Goal: Task Accomplishment & Management: Complete application form

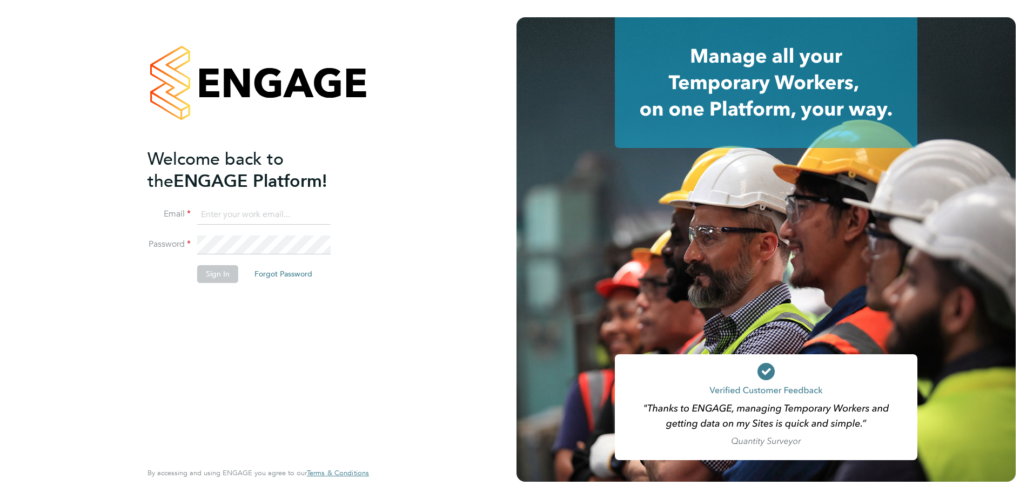
type input "ben.fraser@vistry.co.uk"
drag, startPoint x: 215, startPoint y: 335, endPoint x: 210, endPoint y: 310, distance: 26.0
click at [215, 335] on div "Welcome back to the ENGAGE Platform! Email ben.fraser@vistry.co.uk Password Sig…" at bounding box center [252, 303] width 211 height 311
click at [215, 278] on button "Sign In" at bounding box center [217, 273] width 41 height 17
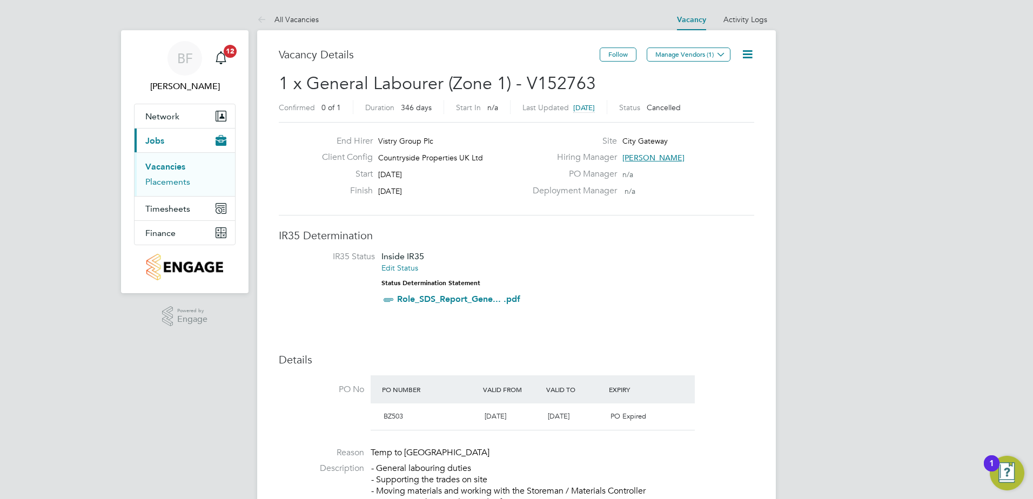
click at [171, 185] on link "Placements" at bounding box center [167, 182] width 45 height 10
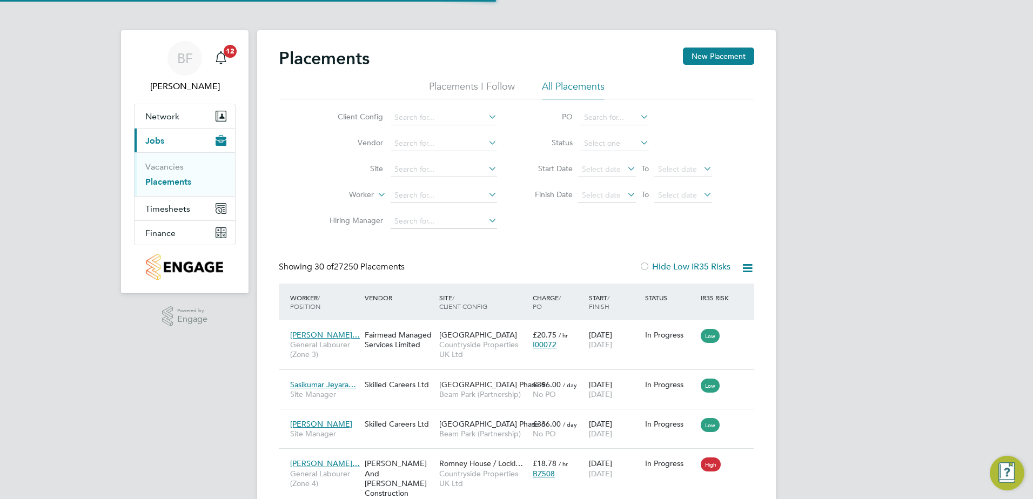
scroll to position [31, 75]
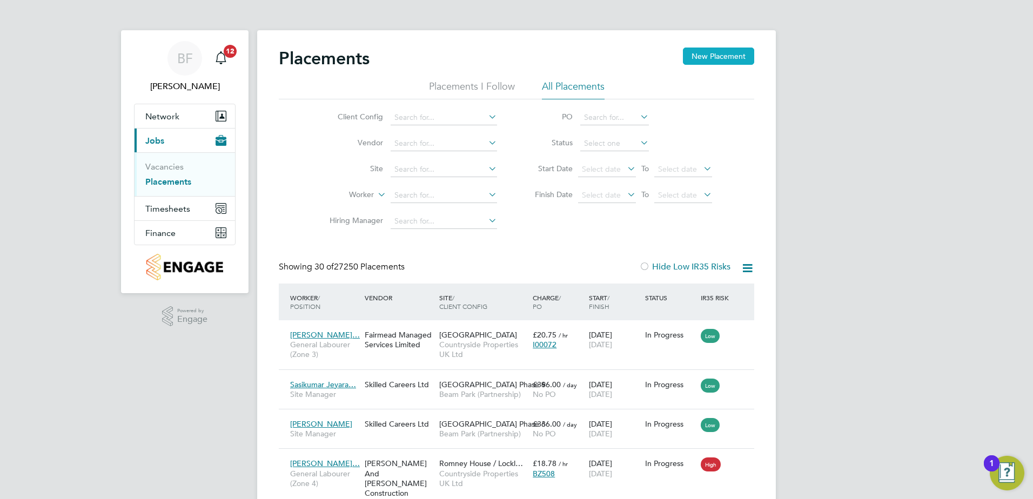
click at [729, 53] on button "New Placement" at bounding box center [718, 56] width 71 height 17
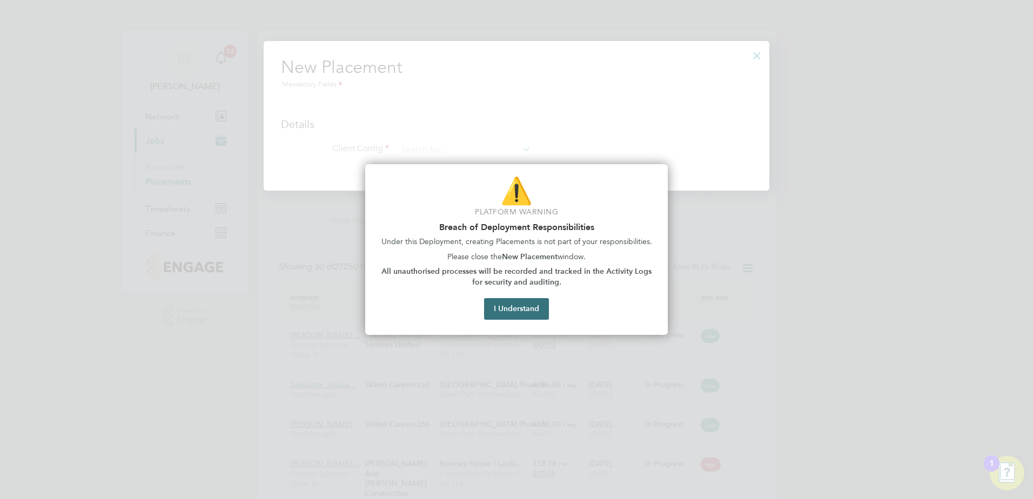
click at [524, 315] on button "I Understand" at bounding box center [516, 309] width 65 height 22
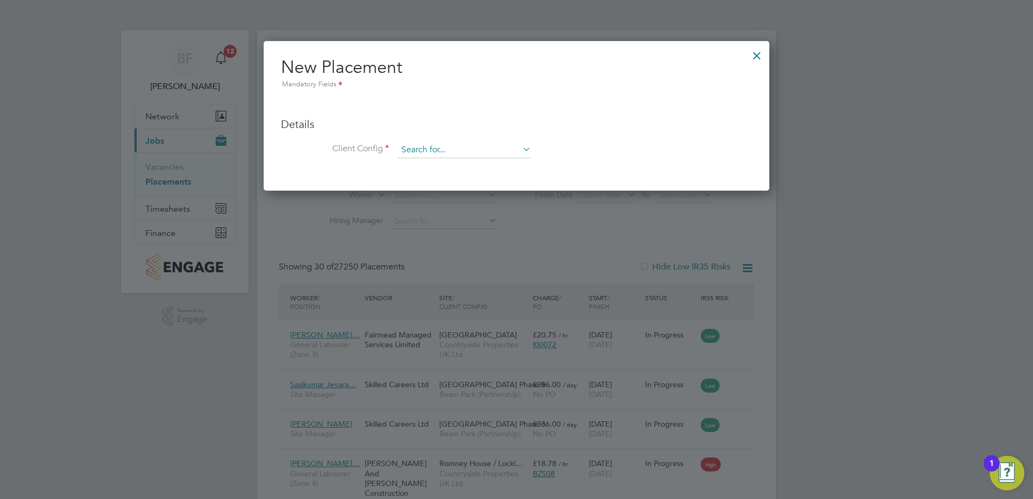
click at [441, 152] on input at bounding box center [463, 150] width 133 height 16
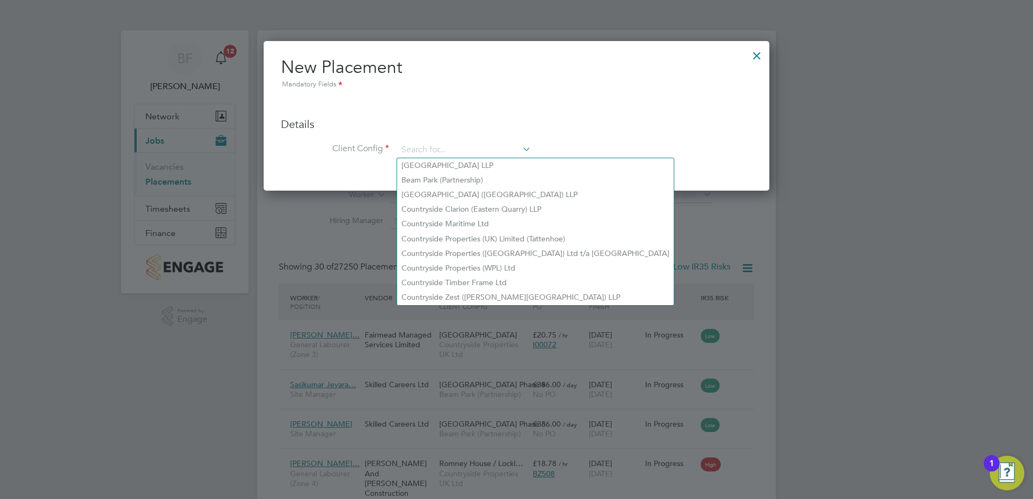
click at [760, 53] on div at bounding box center [756, 52] width 19 height 19
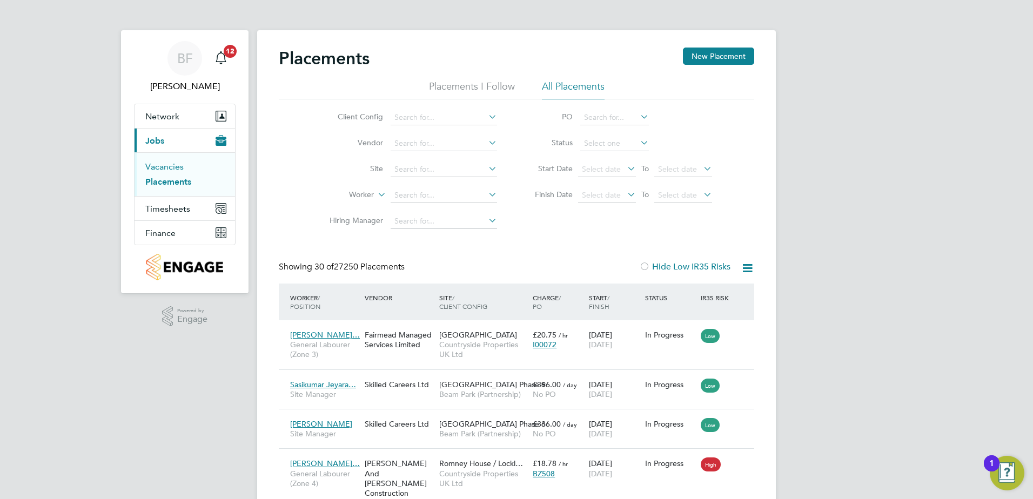
click at [169, 167] on link "Vacancies" at bounding box center [164, 166] width 38 height 10
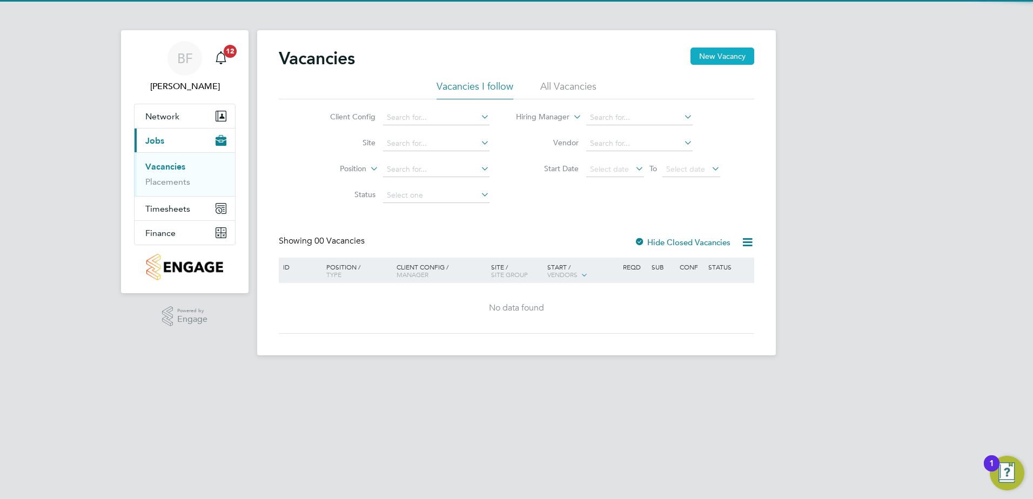
click at [727, 56] on button "New Vacancy" at bounding box center [722, 56] width 64 height 17
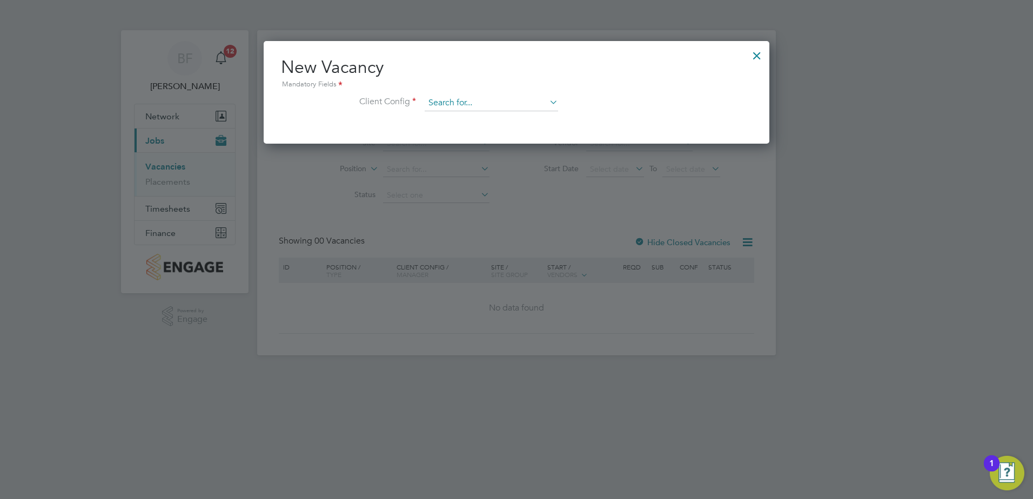
click at [454, 99] on input at bounding box center [490, 103] width 133 height 16
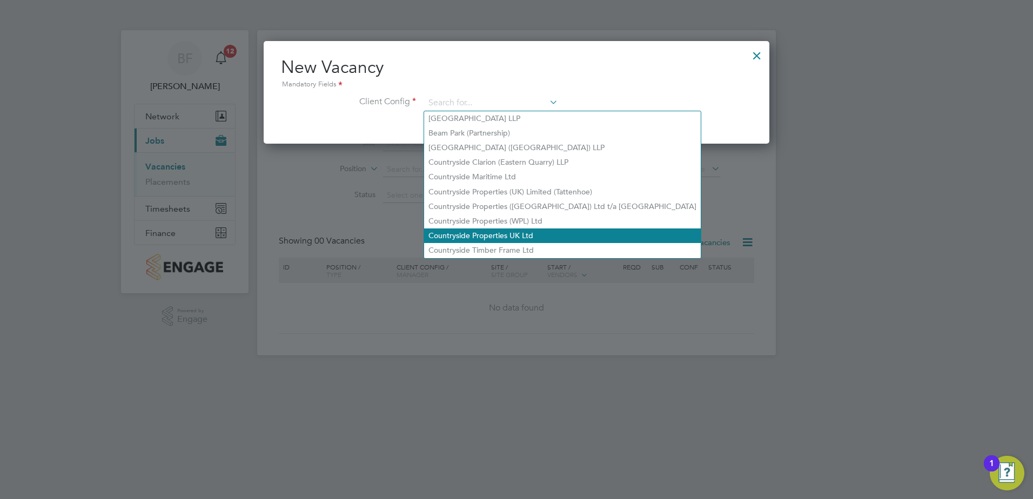
click at [471, 230] on li "Countryside Properties UK Ltd" at bounding box center [562, 235] width 277 height 15
type input "Countryside Properties UK Ltd"
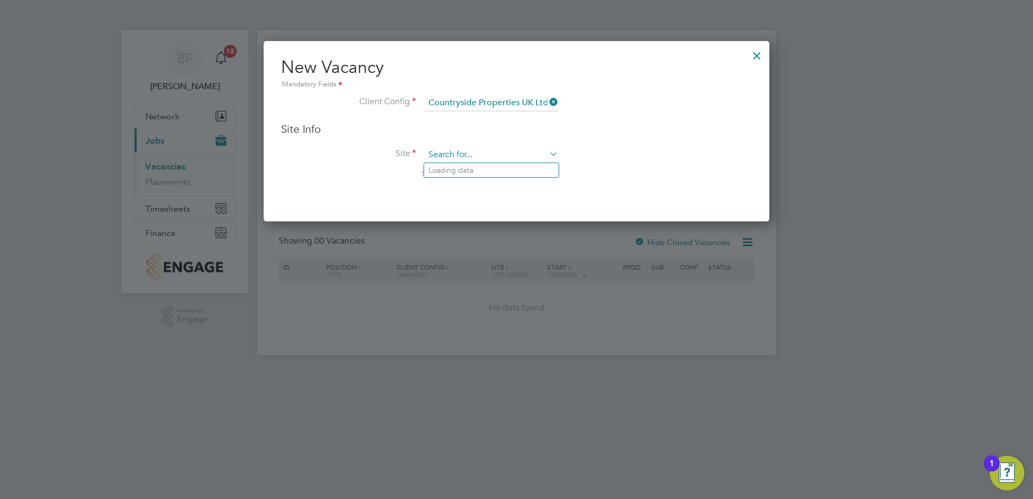
click at [457, 158] on input at bounding box center [490, 155] width 133 height 16
click at [467, 169] on li "[PERSON_NAME] Causeway" at bounding box center [491, 170] width 134 height 15
type input "[PERSON_NAME] Causeway"
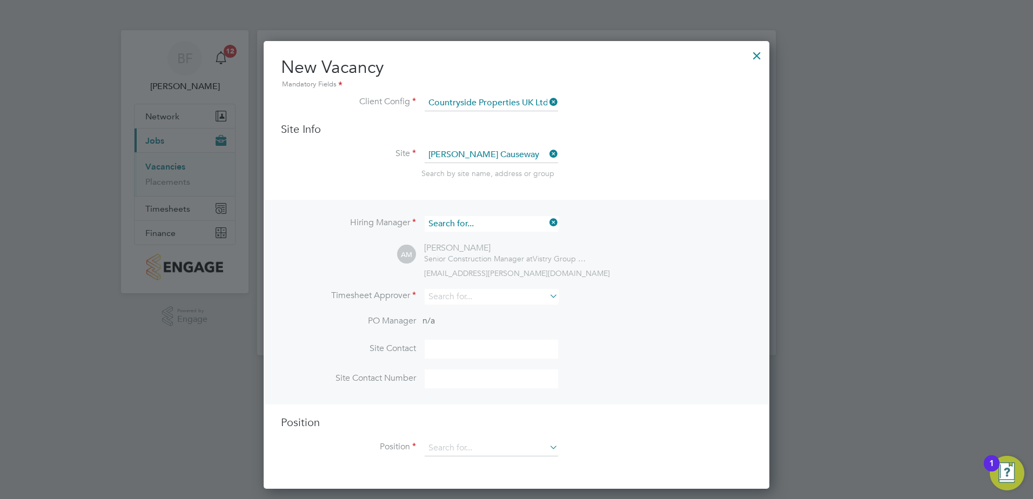
click at [517, 221] on input at bounding box center [490, 224] width 133 height 16
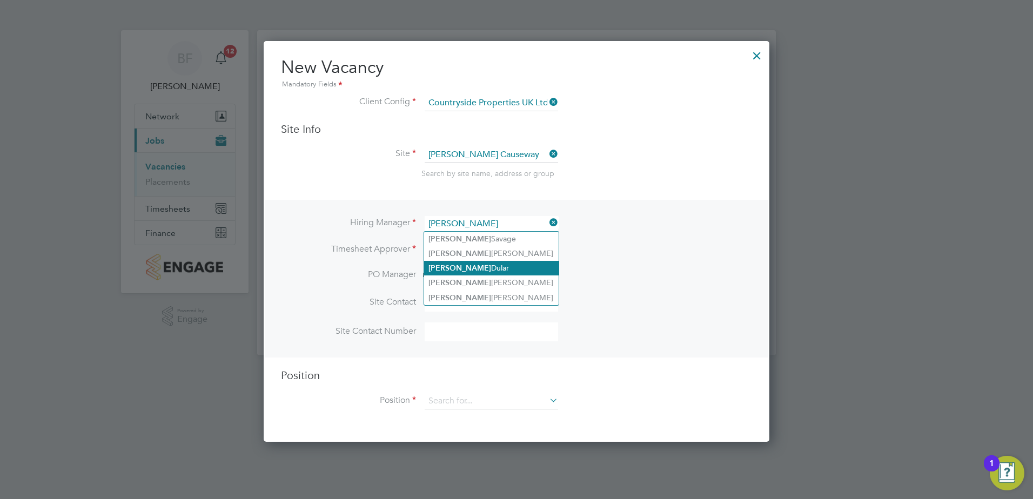
click at [511, 266] on li "[PERSON_NAME]" at bounding box center [491, 268] width 134 height 15
type input "[PERSON_NAME]"
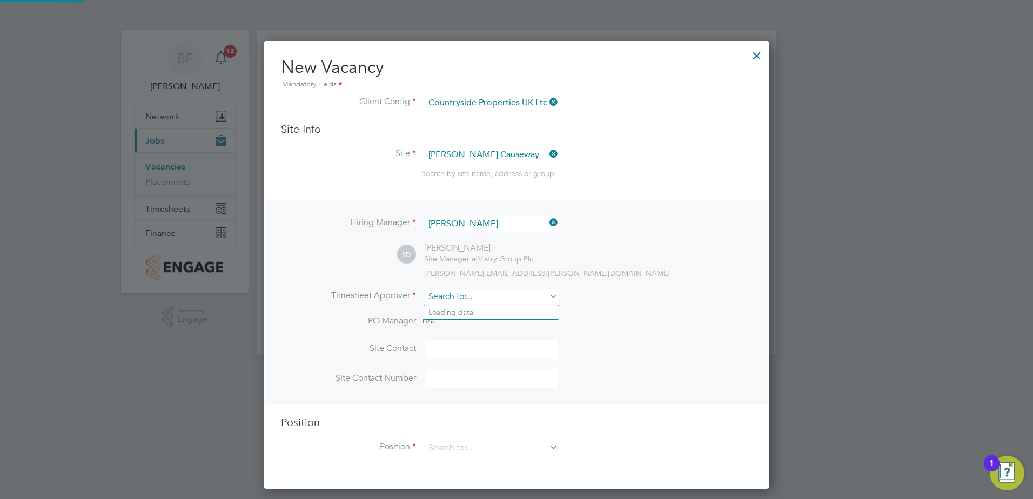
click at [509, 293] on input at bounding box center [490, 297] width 133 height 16
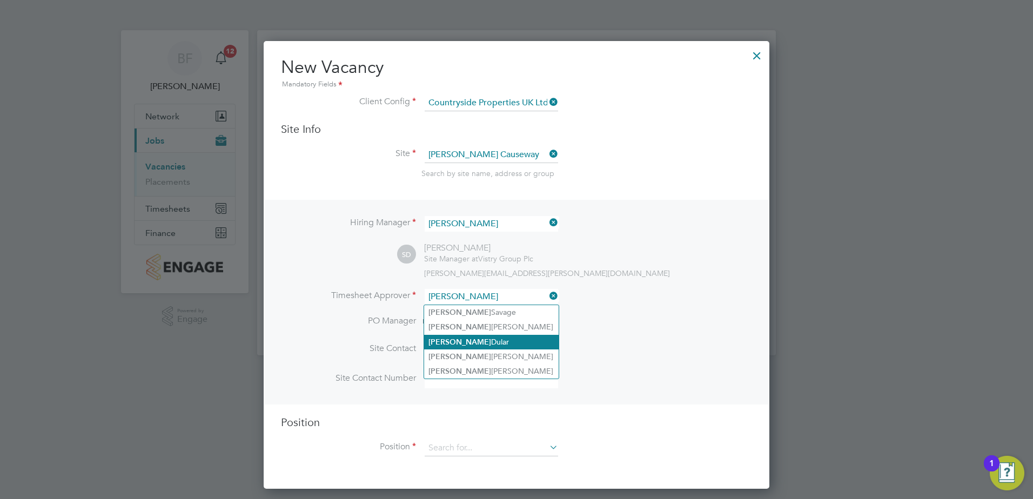
click at [499, 341] on li "[PERSON_NAME]" at bounding box center [491, 342] width 134 height 15
type input "[PERSON_NAME]"
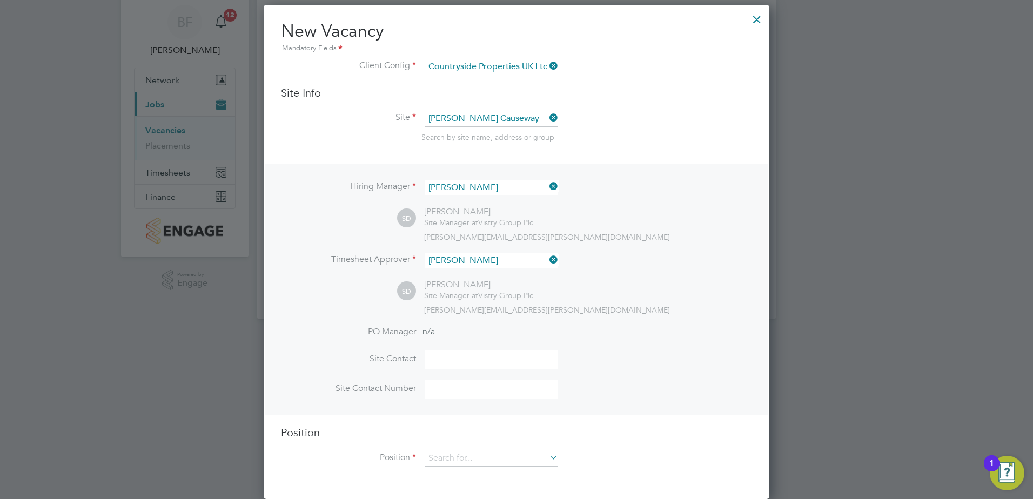
click at [477, 360] on input at bounding box center [490, 359] width 133 height 19
type input "[PERSON_NAME]"
click at [462, 392] on input at bounding box center [490, 389] width 133 height 19
type input "07811988738"
click at [682, 338] on li "PO Manager n/a" at bounding box center [516, 338] width 471 height 24
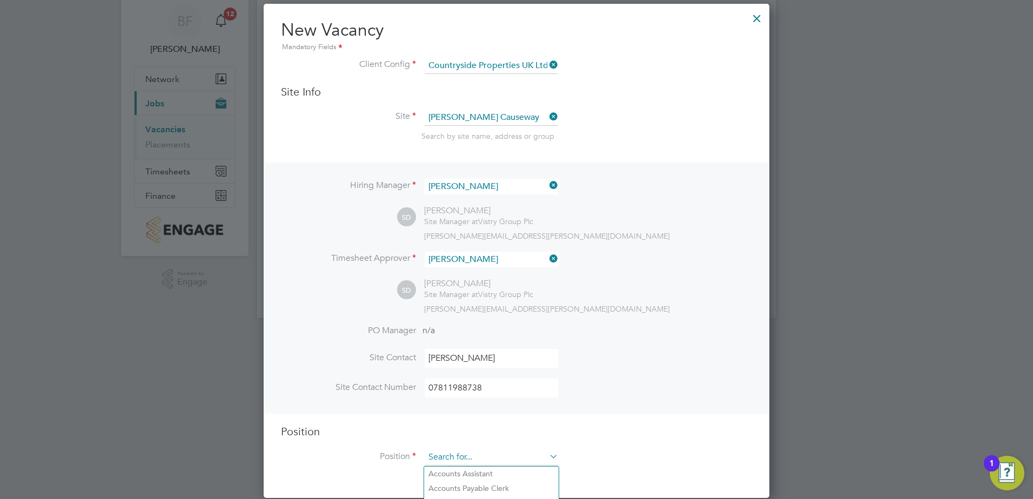
click at [484, 455] on input at bounding box center [490, 457] width 133 height 16
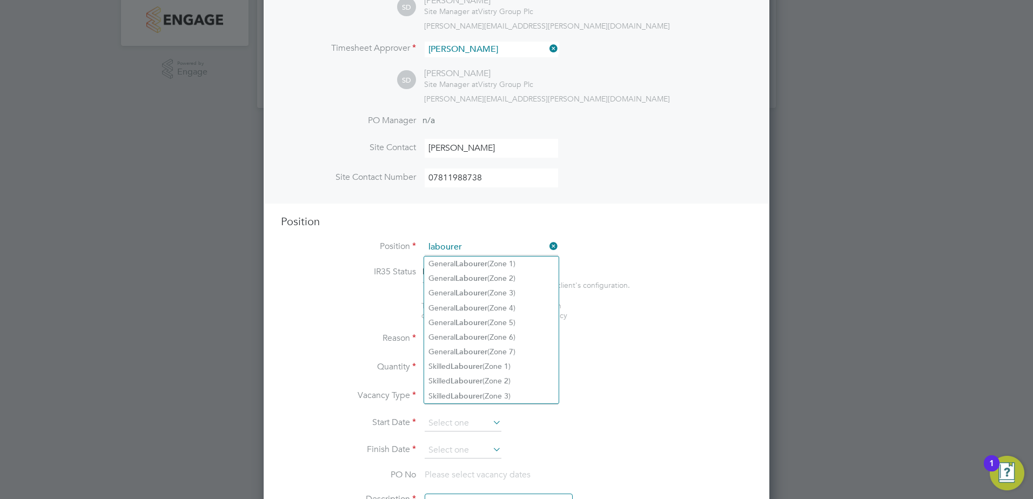
scroll to position [253, 0]
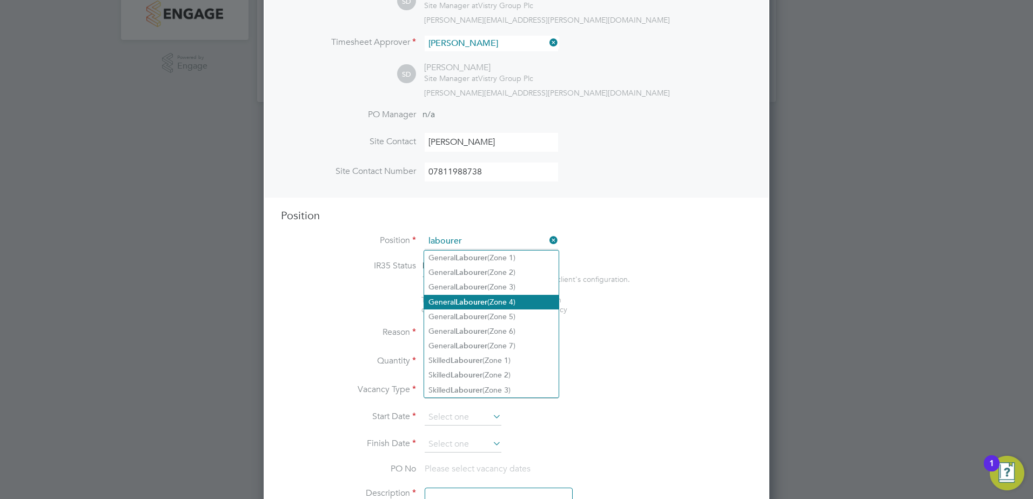
click at [513, 298] on li "General Labourer (Zone 4)" at bounding box center [491, 302] width 134 height 15
type input "General Labourer (Zone 4)"
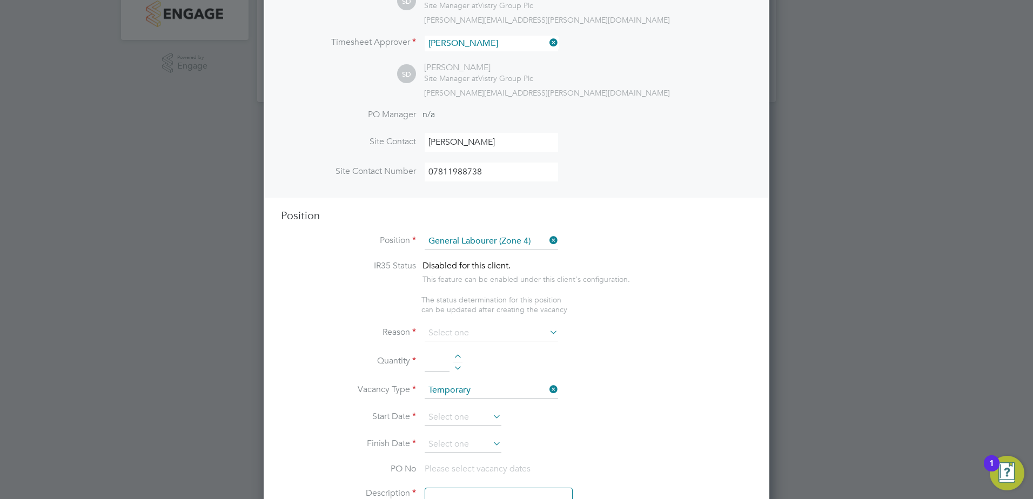
type textarea "- General site labouring duties - Supporting the trades on site - Moving materi…"
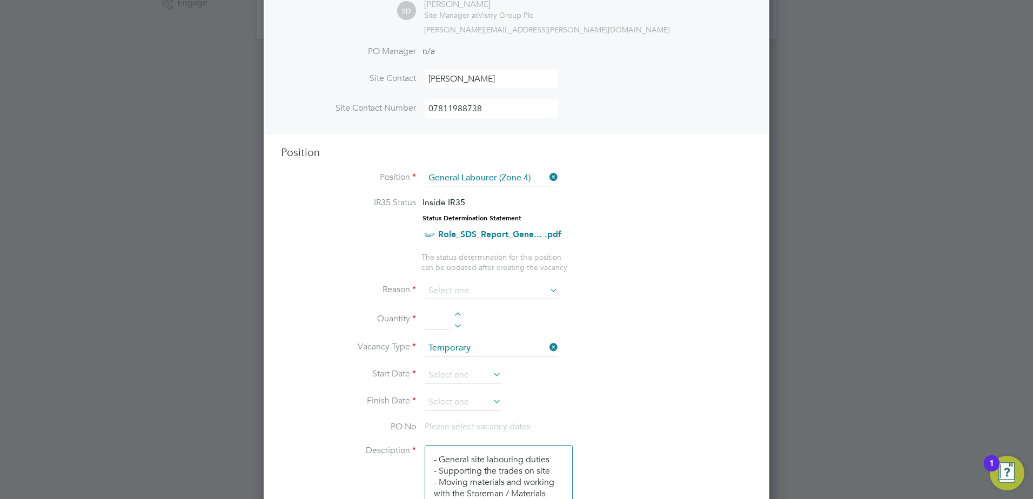
scroll to position [415, 0]
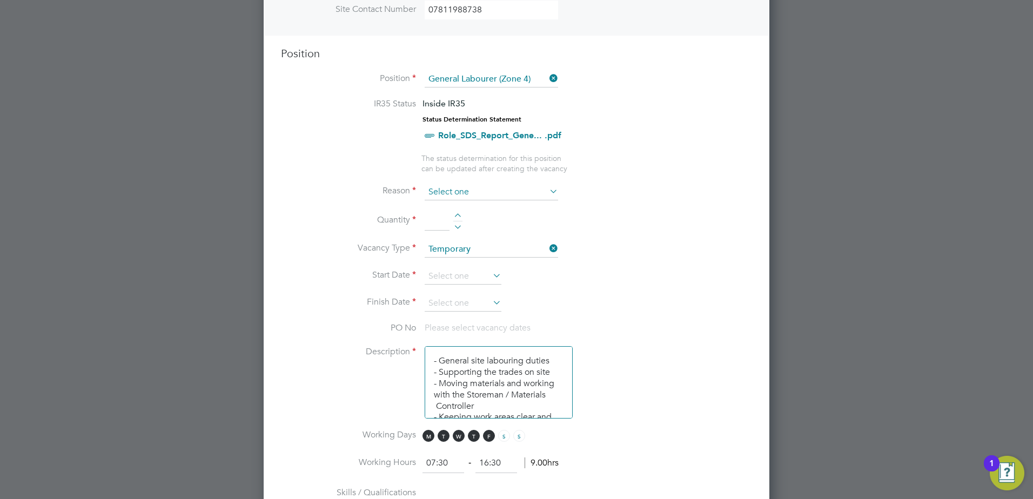
click at [488, 192] on input at bounding box center [490, 192] width 133 height 16
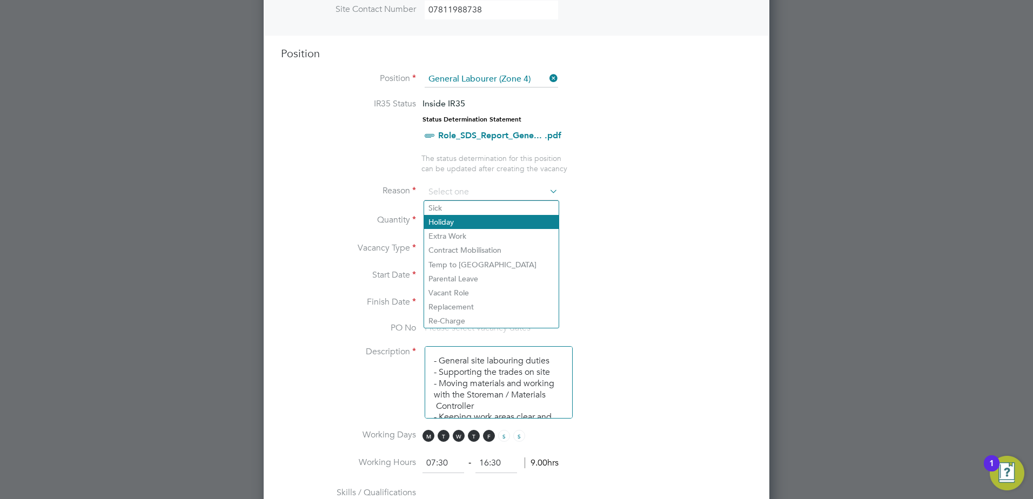
click at [493, 224] on li "Holiday" at bounding box center [491, 222] width 134 height 14
type input "Holiday"
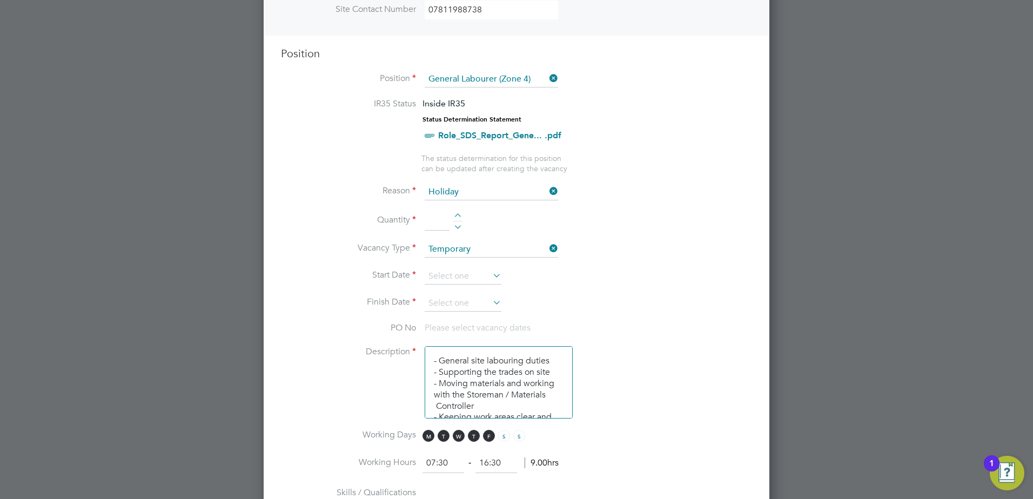
click at [459, 213] on li "Quantity" at bounding box center [516, 226] width 471 height 30
click at [456, 215] on div at bounding box center [457, 217] width 9 height 8
type input "1"
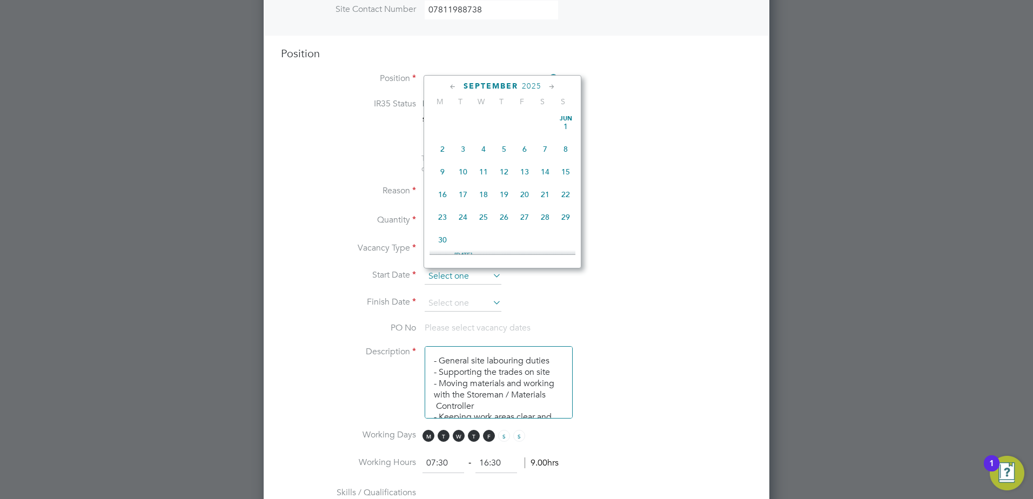
click at [458, 274] on input at bounding box center [462, 276] width 77 height 16
click at [442, 197] on span "8" at bounding box center [442, 186] width 21 height 21
type input "[DATE]"
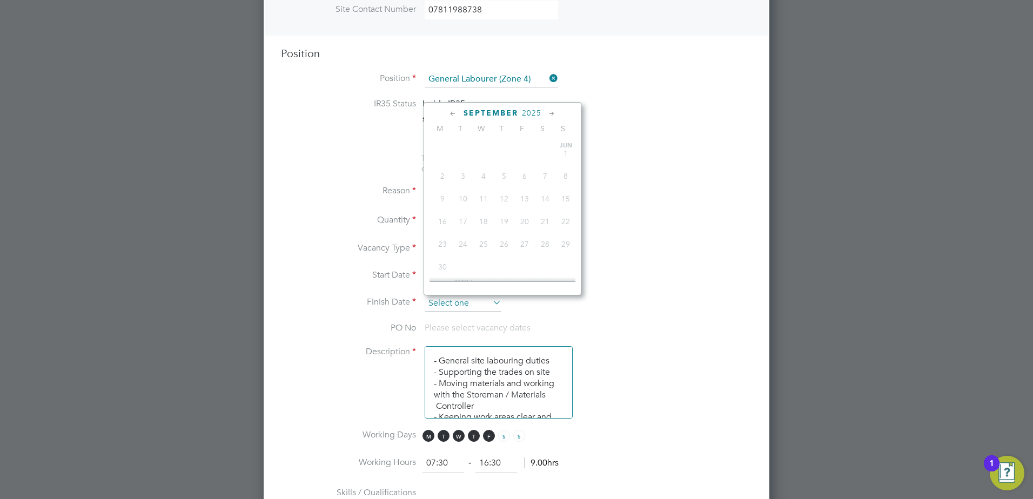
click at [481, 305] on input at bounding box center [462, 303] width 77 height 16
click at [522, 198] on span "12" at bounding box center [524, 190] width 21 height 21
type input "[DATE]"
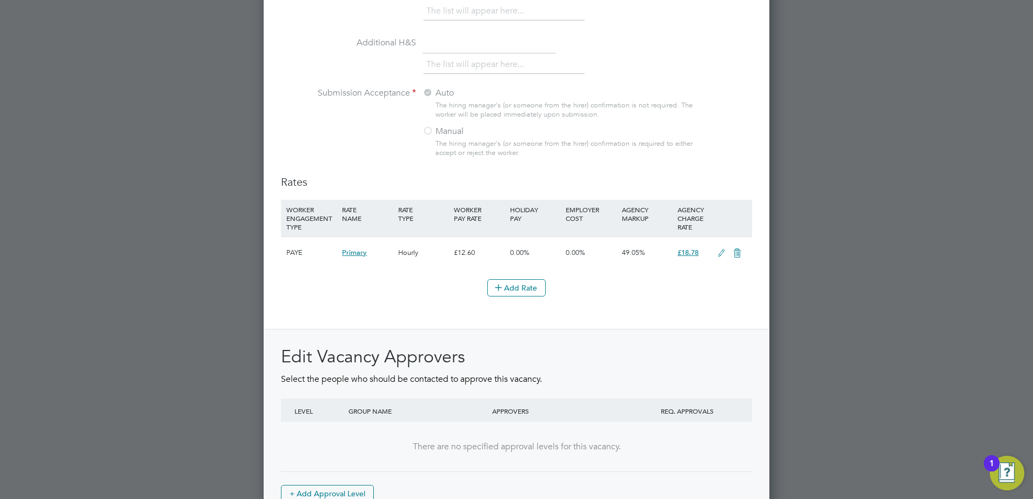
scroll to position [1117, 0]
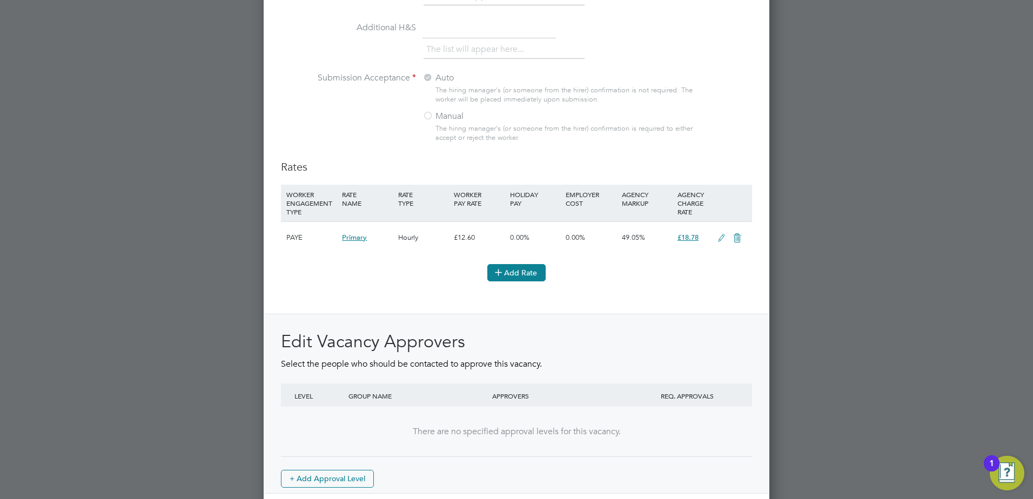
click at [523, 271] on button "Add Rate" at bounding box center [516, 272] width 58 height 17
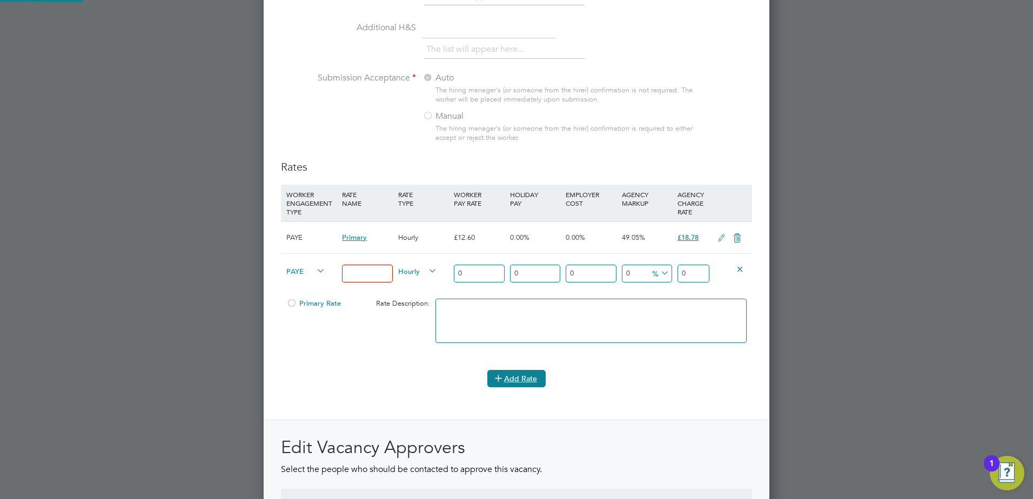
scroll to position [1736, 506]
click at [354, 269] on input at bounding box center [367, 274] width 50 height 18
type input "[PERSON_NAME]"
click at [697, 277] on input "0" at bounding box center [693, 274] width 32 height 18
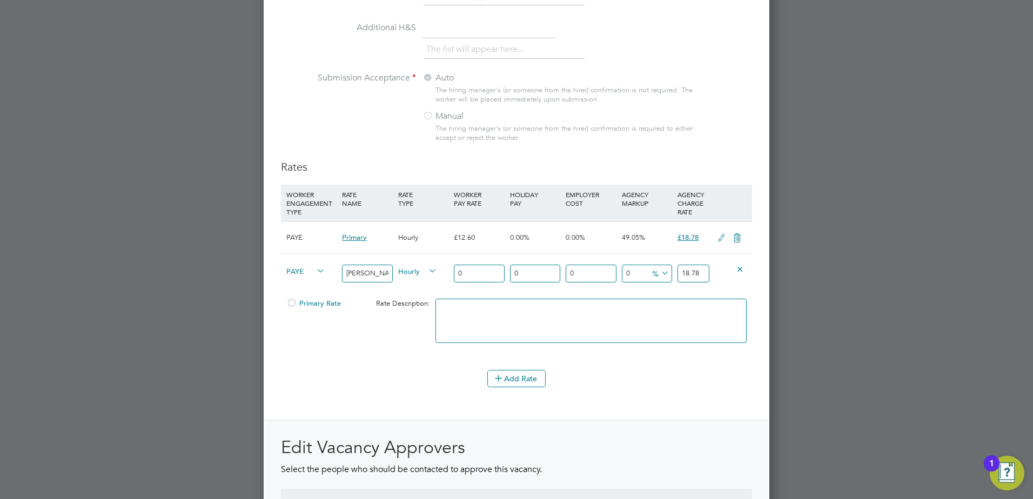
type input "18.78"
click at [636, 372] on div "Add Rate" at bounding box center [516, 378] width 471 height 17
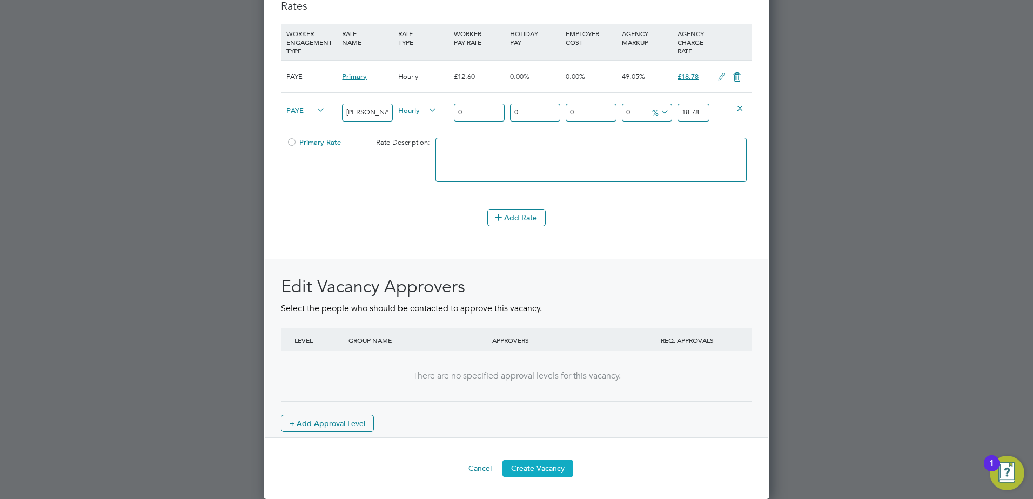
click at [532, 469] on button "Create Vacancy" at bounding box center [537, 468] width 71 height 17
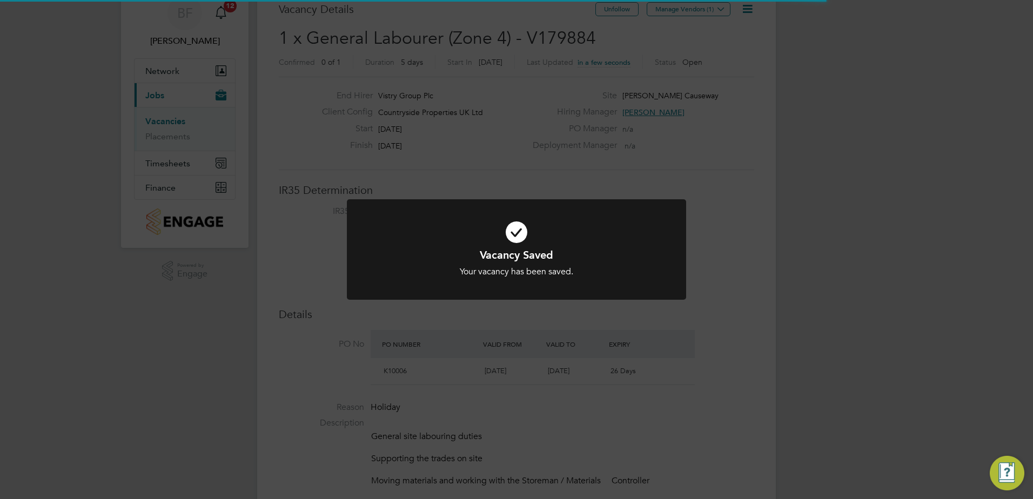
scroll to position [18, 102]
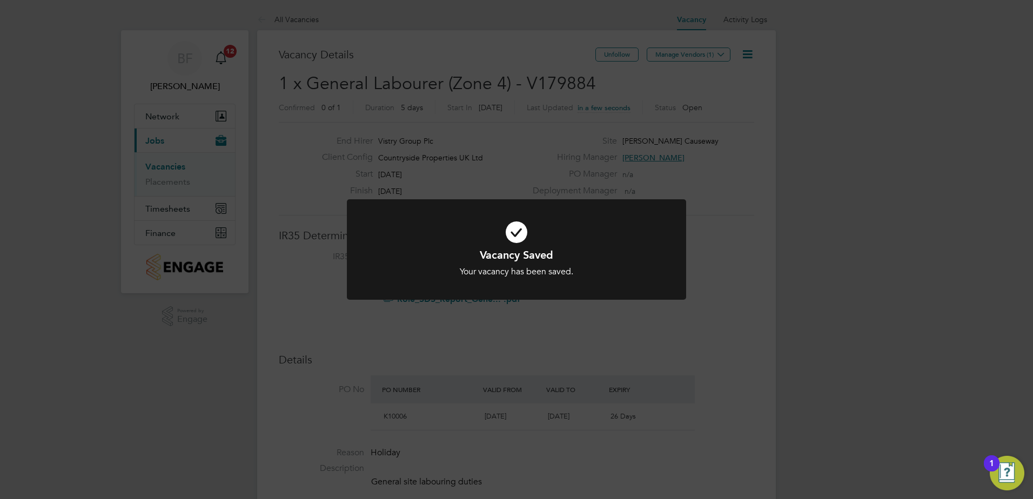
click at [583, 254] on h1 "Vacancy Saved" at bounding box center [516, 255] width 281 height 14
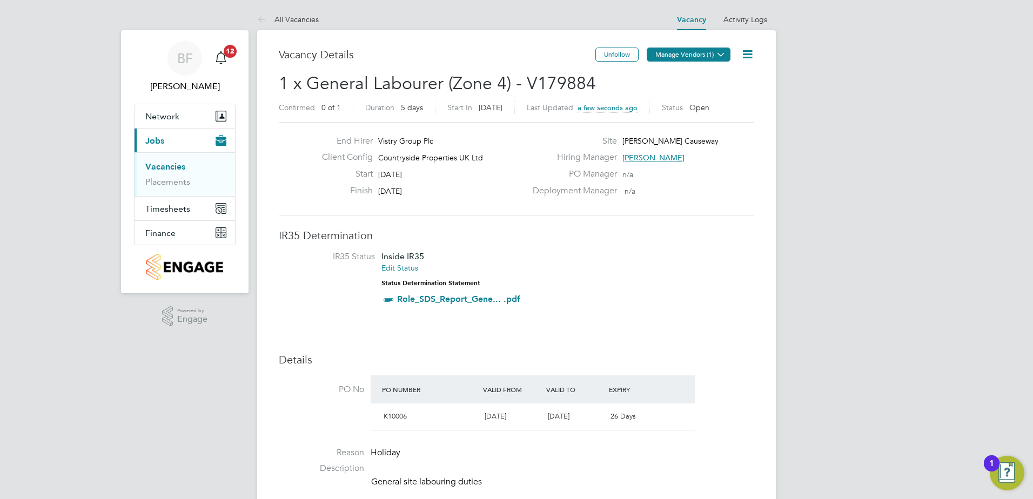
click at [677, 55] on button "Manage Vendors (1)" at bounding box center [688, 55] width 84 height 14
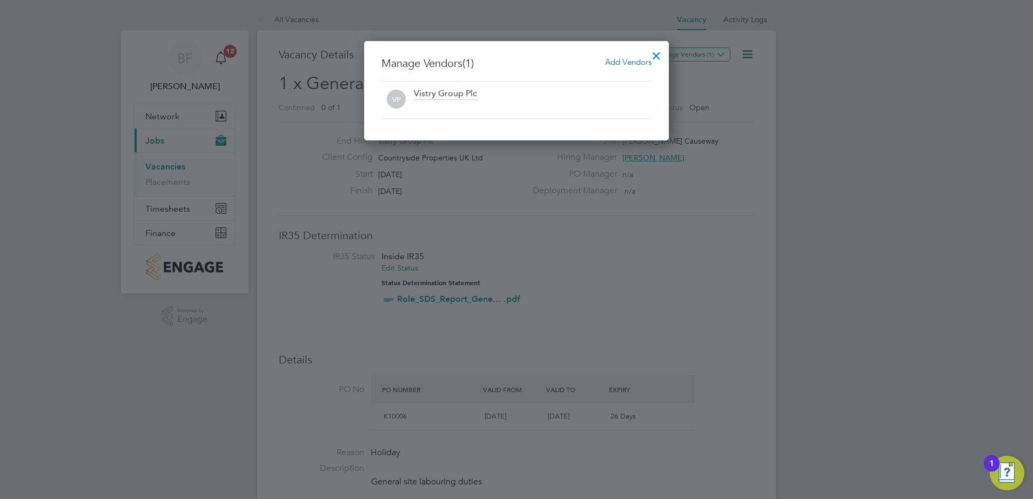
click at [621, 64] on span "Add Vendors" at bounding box center [628, 62] width 46 height 10
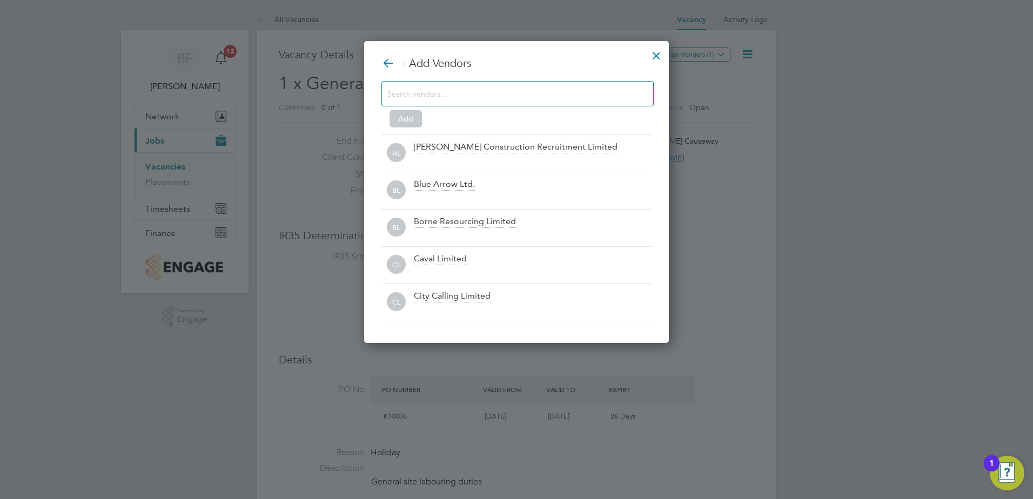
click at [434, 93] on input at bounding box center [508, 93] width 243 height 14
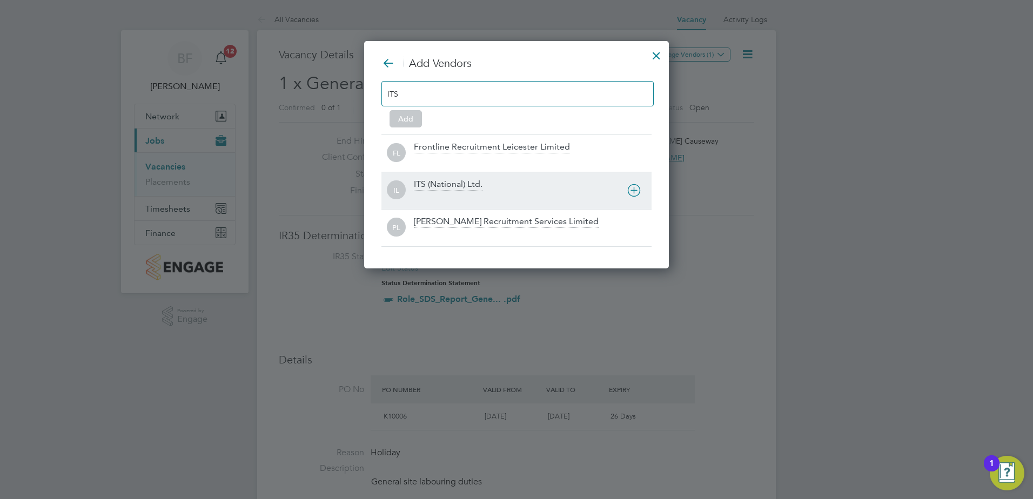
type input "ITS"
click at [449, 184] on div "ITS (National) Ltd." at bounding box center [448, 185] width 69 height 12
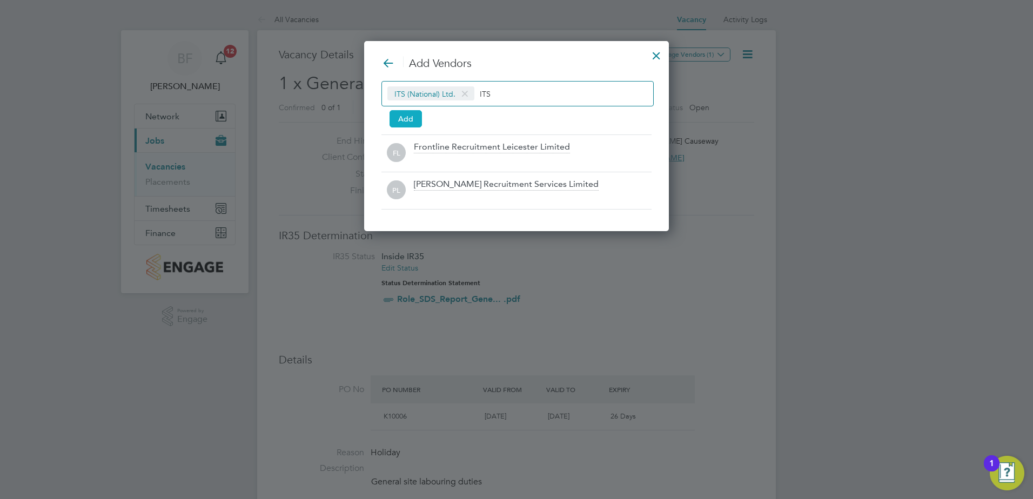
click at [406, 116] on button "Add" at bounding box center [405, 118] width 32 height 17
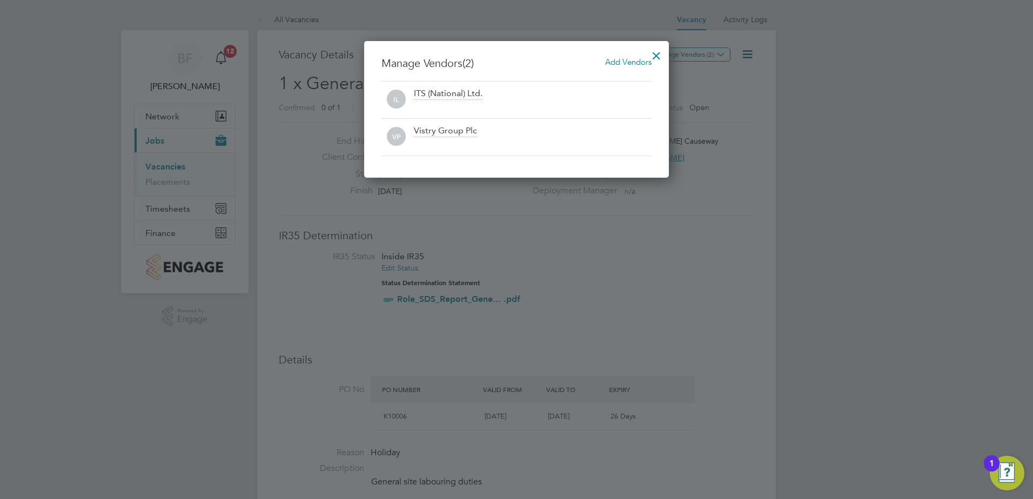
click at [657, 52] on div at bounding box center [655, 52] width 19 height 19
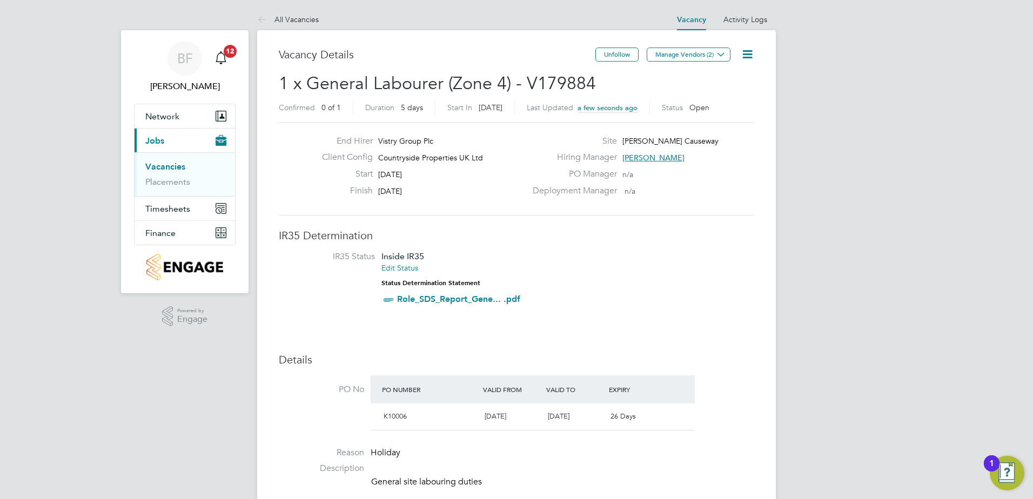
drag, startPoint x: 874, startPoint y: 171, endPoint x: 881, endPoint y: 175, distance: 8.0
click at [162, 166] on link "Vacancies" at bounding box center [165, 166] width 40 height 10
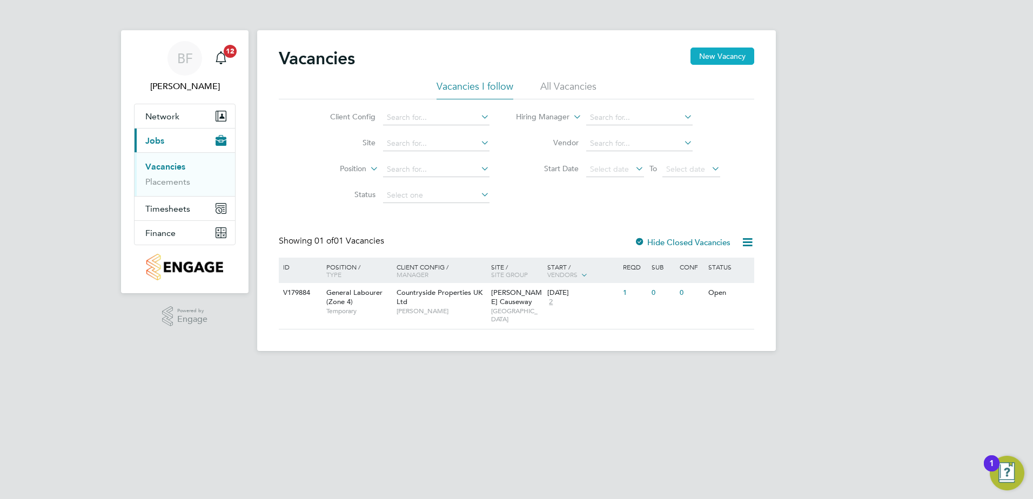
click at [710, 53] on button "New Vacancy" at bounding box center [722, 56] width 64 height 17
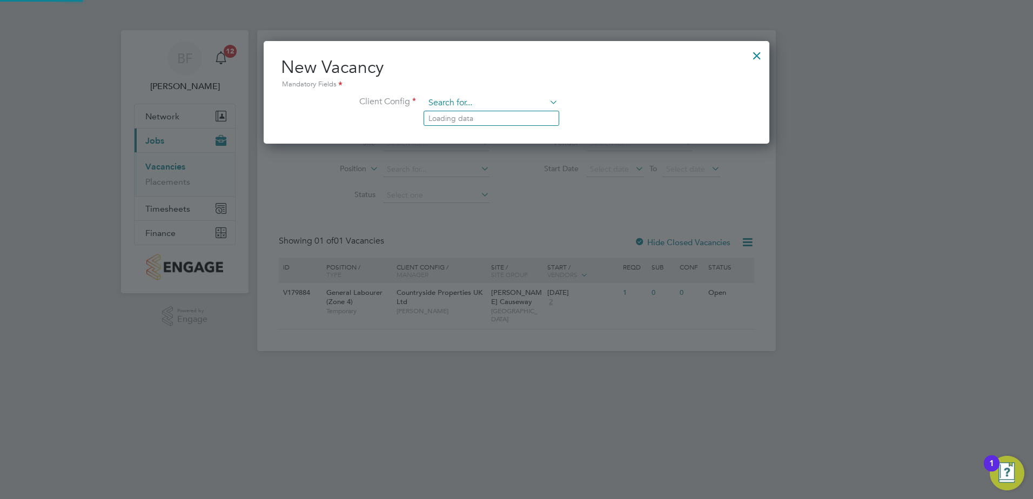
click at [462, 105] on input at bounding box center [490, 103] width 133 height 16
click at [474, 229] on li "Countryside Properties UK Ltd" at bounding box center [562, 235] width 277 height 15
type input "Countryside Properties UK Ltd"
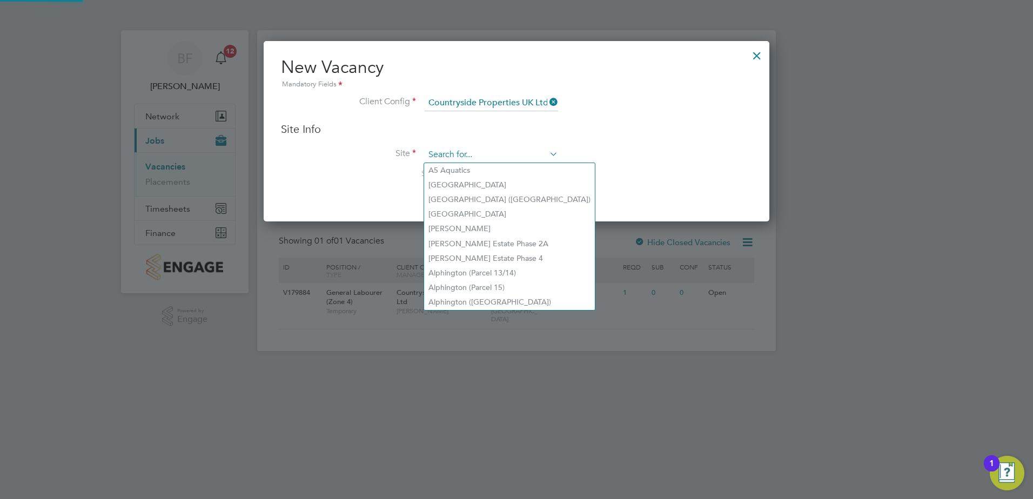
click at [461, 154] on input at bounding box center [490, 155] width 133 height 16
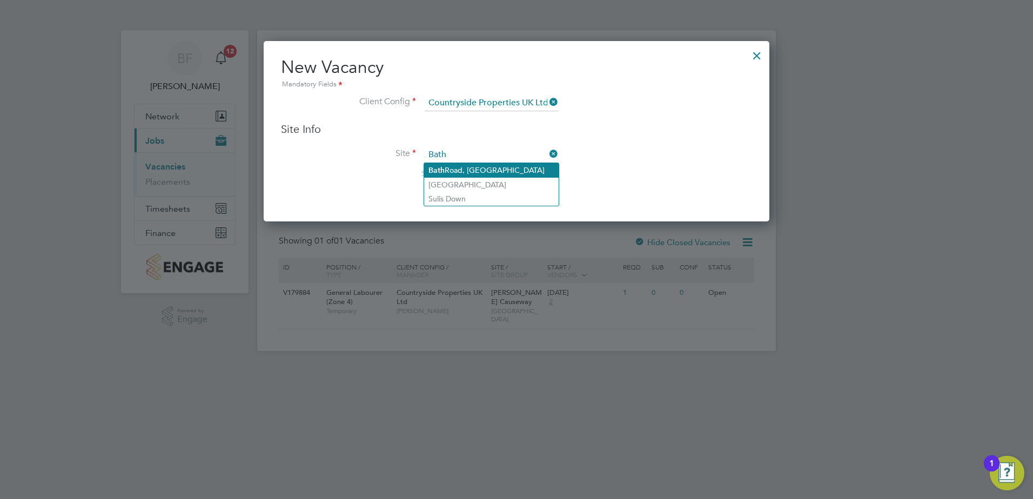
click at [465, 167] on li "[GEOGRAPHIC_DATA]" at bounding box center [491, 170] width 134 height 15
type input "[GEOGRAPHIC_DATA]"
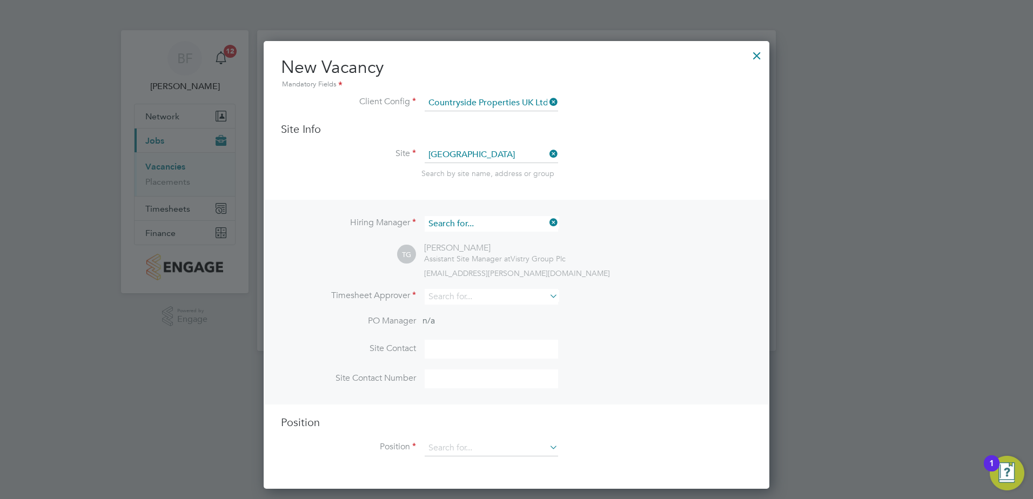
click at [509, 224] on input at bounding box center [490, 224] width 133 height 16
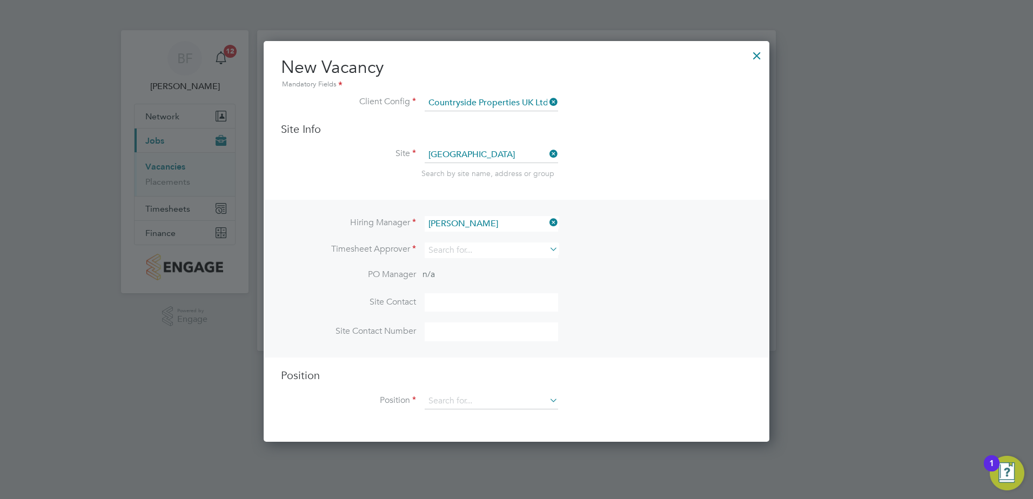
click at [493, 297] on li "[PERSON_NAME]" at bounding box center [491, 298] width 134 height 15
type input "[PERSON_NAME]"
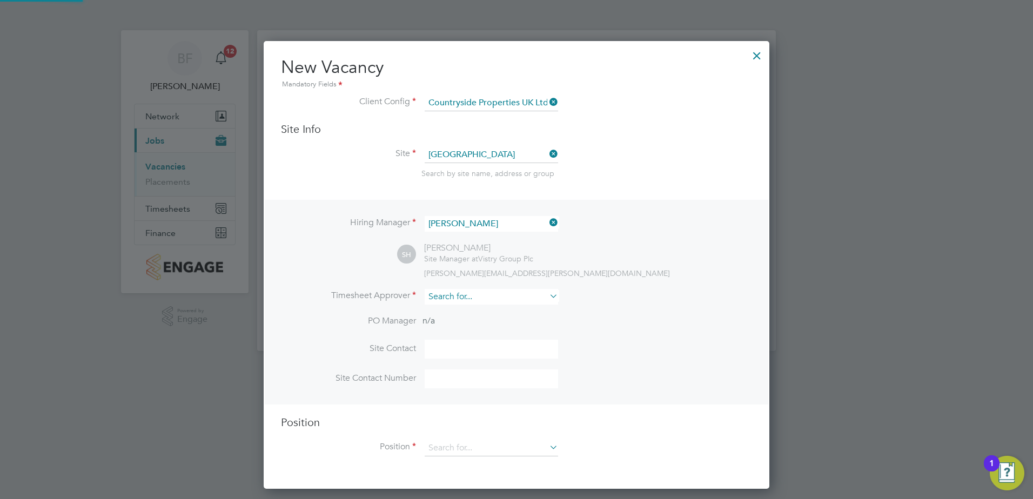
click at [491, 297] on input at bounding box center [490, 297] width 133 height 16
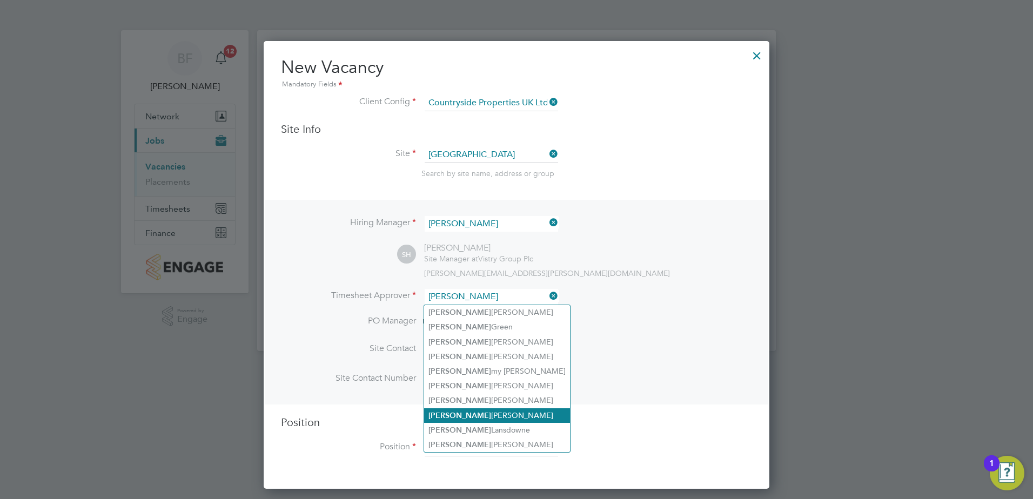
click at [494, 408] on li "[PERSON_NAME]" at bounding box center [497, 415] width 146 height 15
type input "[PERSON_NAME]"
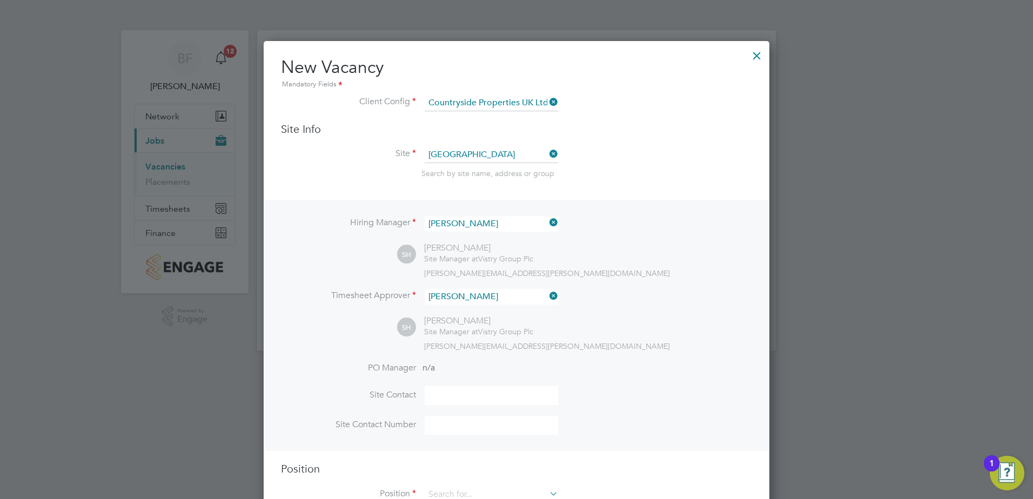
click at [446, 399] on input at bounding box center [490, 395] width 133 height 19
type input "[PERSON_NAME]"
click at [451, 428] on input at bounding box center [490, 425] width 133 height 19
type input "07706325282"
click at [633, 313] on li "Timesheet Approver [PERSON_NAME]" at bounding box center [516, 302] width 471 height 26
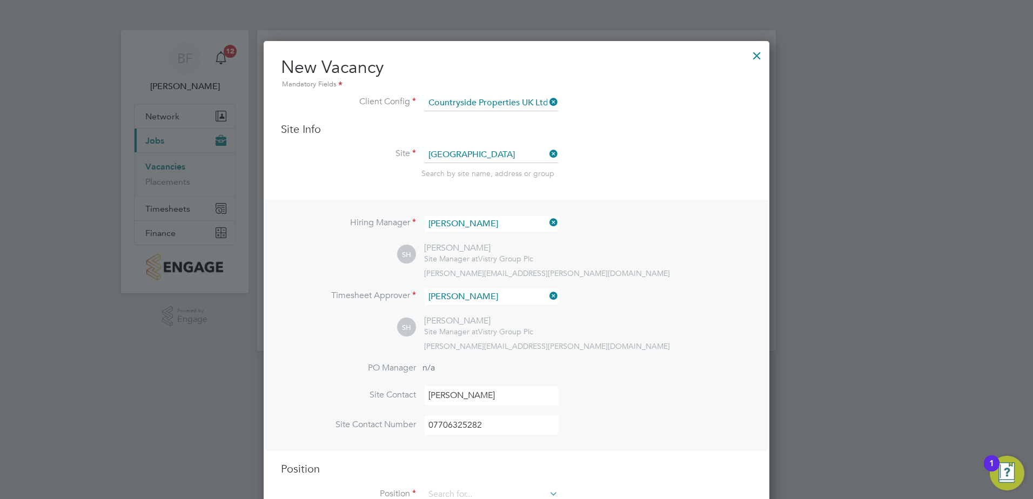
scroll to position [37, 0]
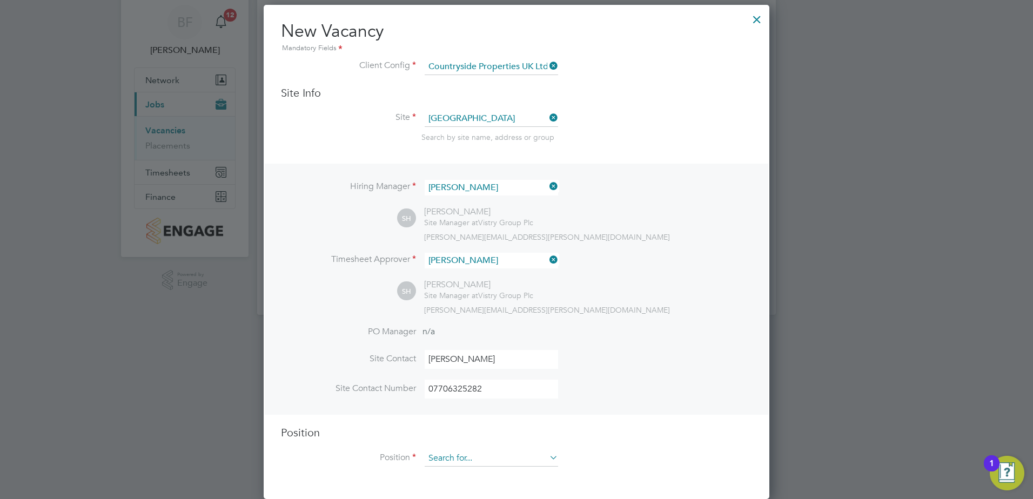
click at [468, 458] on input at bounding box center [490, 458] width 133 height 16
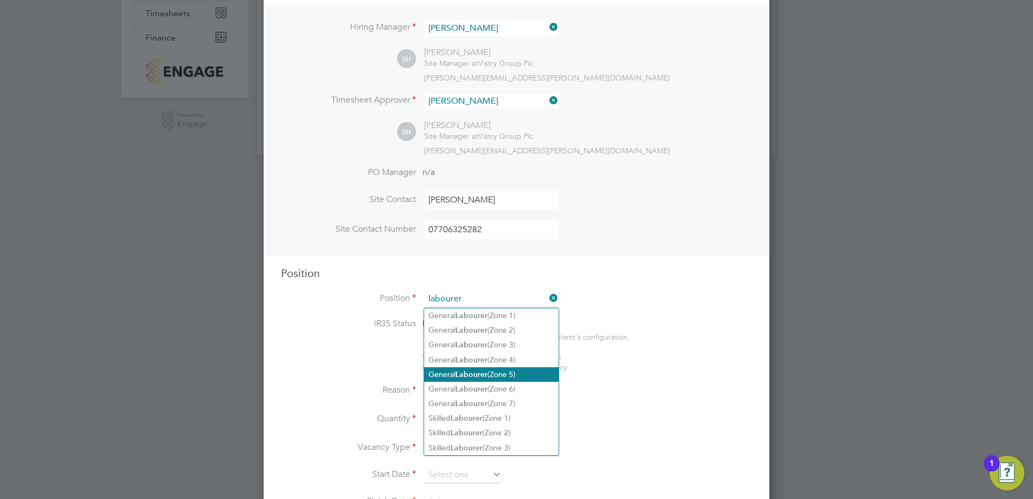
scroll to position [307, 0]
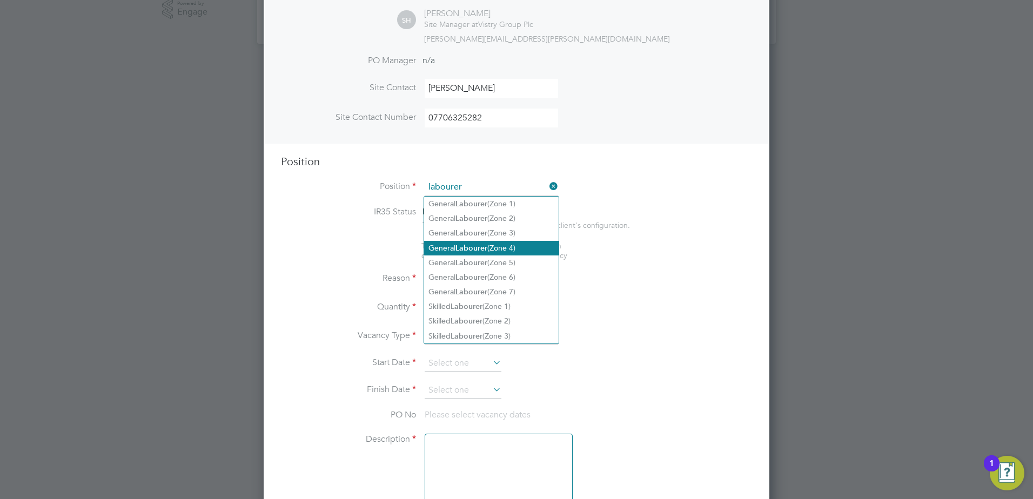
click at [518, 241] on li "General Labourer (Zone 4)" at bounding box center [491, 248] width 134 height 15
type input "General Labourer (Zone 4)"
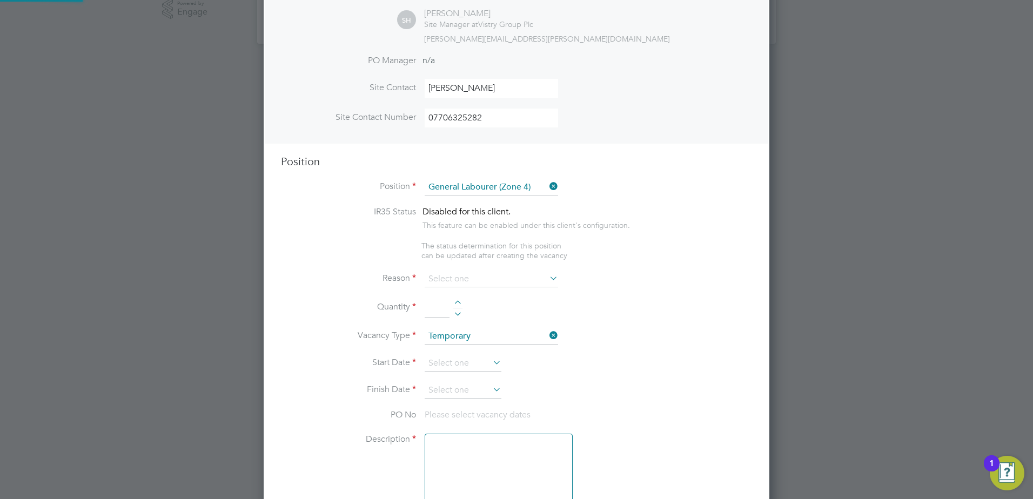
type textarea "- General site labouring duties - Supporting the trades on site - Moving materi…"
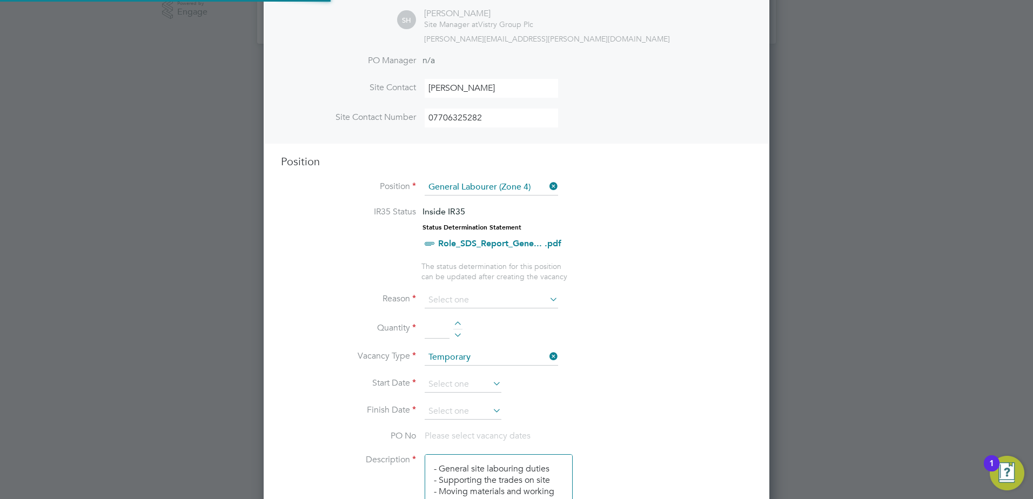
scroll to position [32, 57]
click at [522, 300] on input at bounding box center [490, 300] width 133 height 16
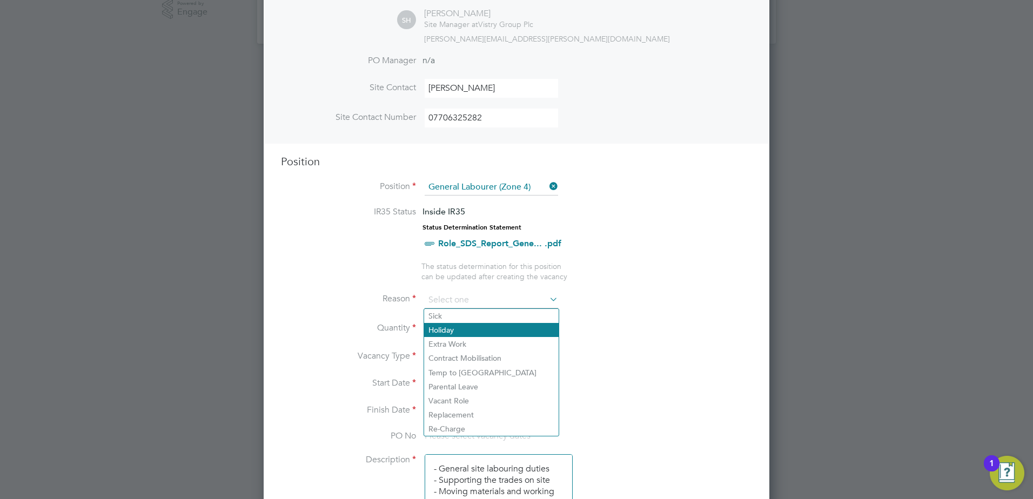
click at [477, 335] on li "Holiday" at bounding box center [491, 330] width 134 height 14
type input "Holiday"
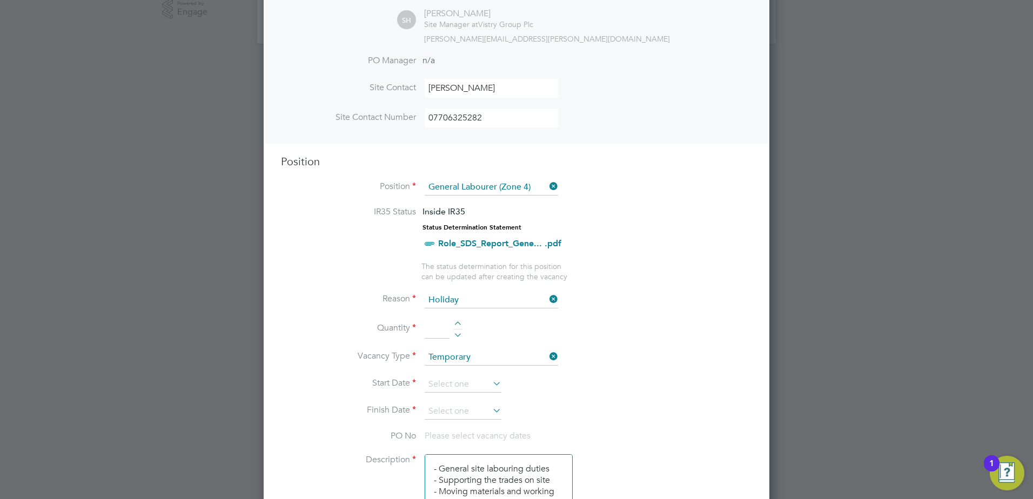
click at [457, 322] on div at bounding box center [457, 325] width 9 height 8
type input "1"
click at [483, 384] on input at bounding box center [462, 384] width 77 height 16
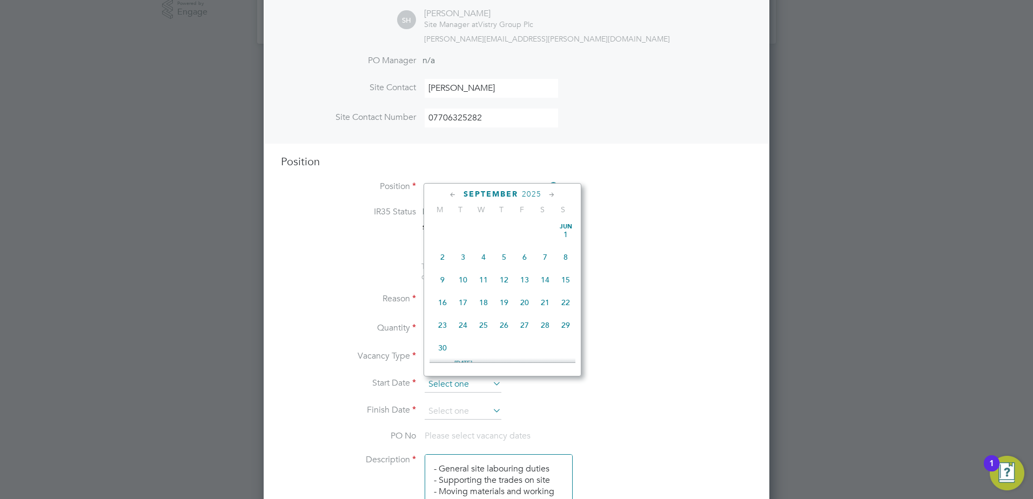
scroll to position [327, 0]
click at [483, 257] on span "27" at bounding box center [483, 248] width 21 height 21
type input "[DATE]"
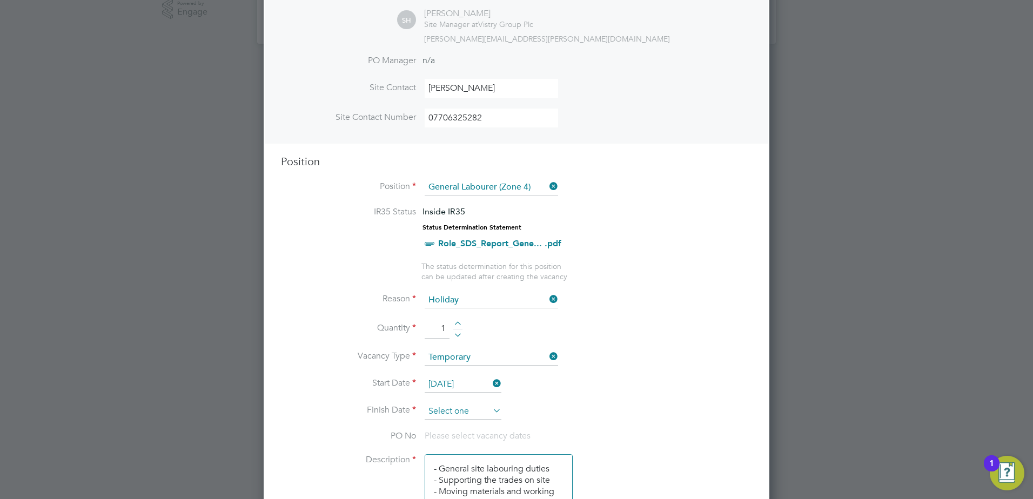
click at [469, 418] on input at bounding box center [462, 411] width 77 height 16
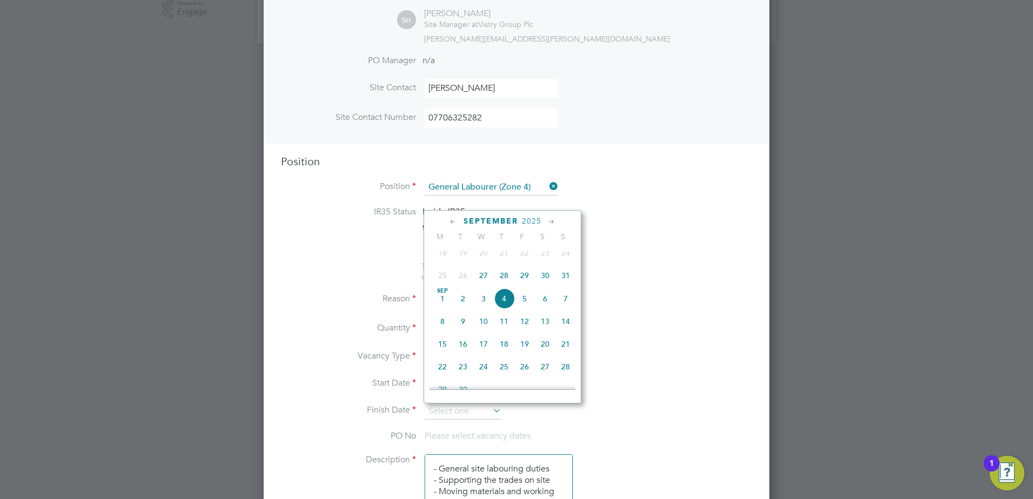
click at [481, 284] on span "27" at bounding box center [483, 275] width 21 height 21
type input "[DATE]"
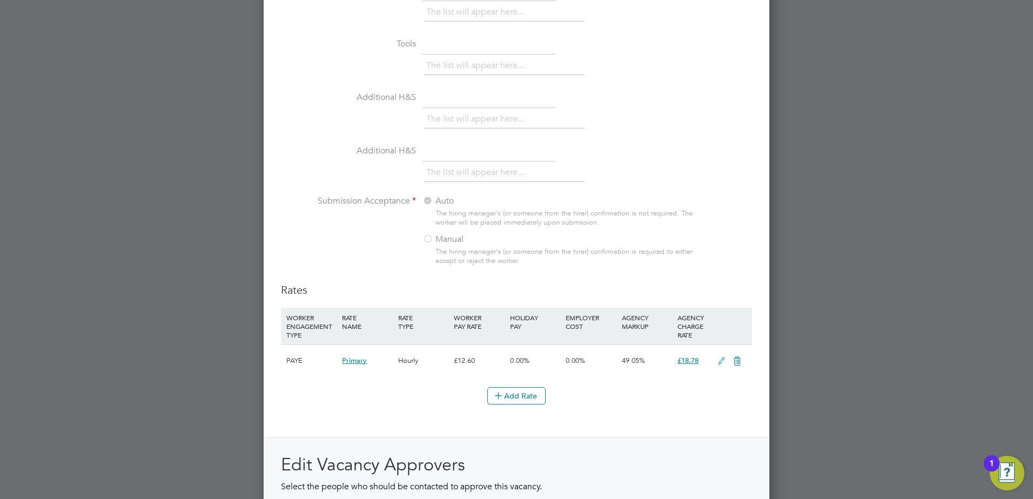
scroll to position [1171, 0]
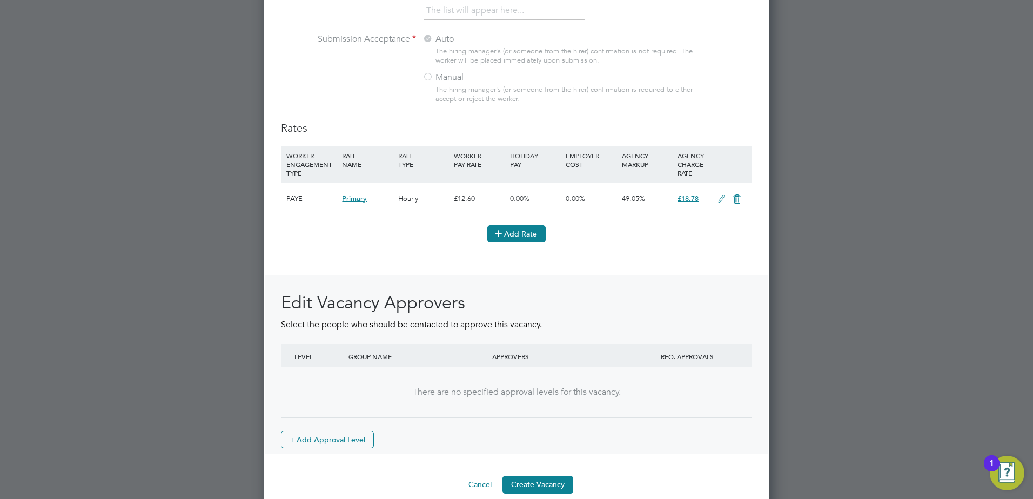
click at [518, 232] on button "Add Rate" at bounding box center [516, 233] width 58 height 17
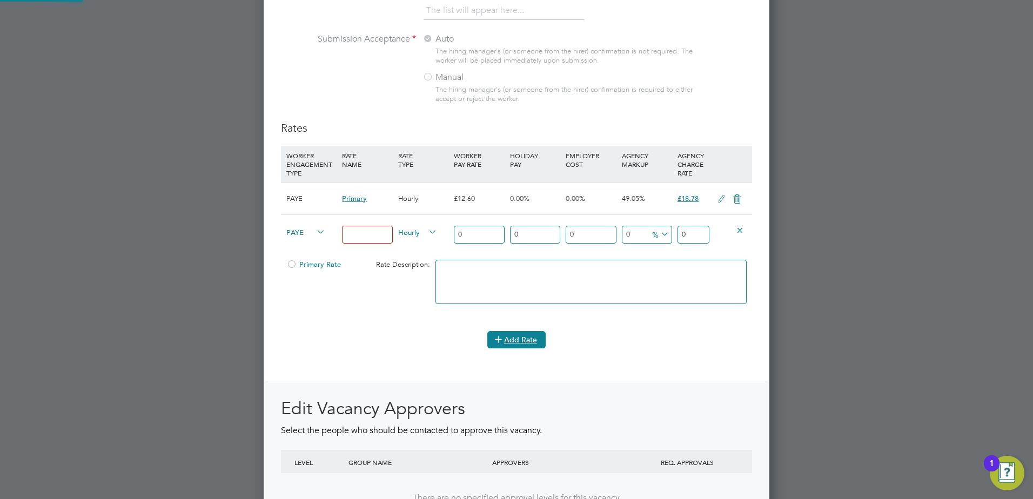
scroll to position [1751, 506]
click at [692, 233] on input "0" at bounding box center [693, 235] width 32 height 18
type input "18.78"
click at [374, 231] on input at bounding box center [367, 235] width 50 height 18
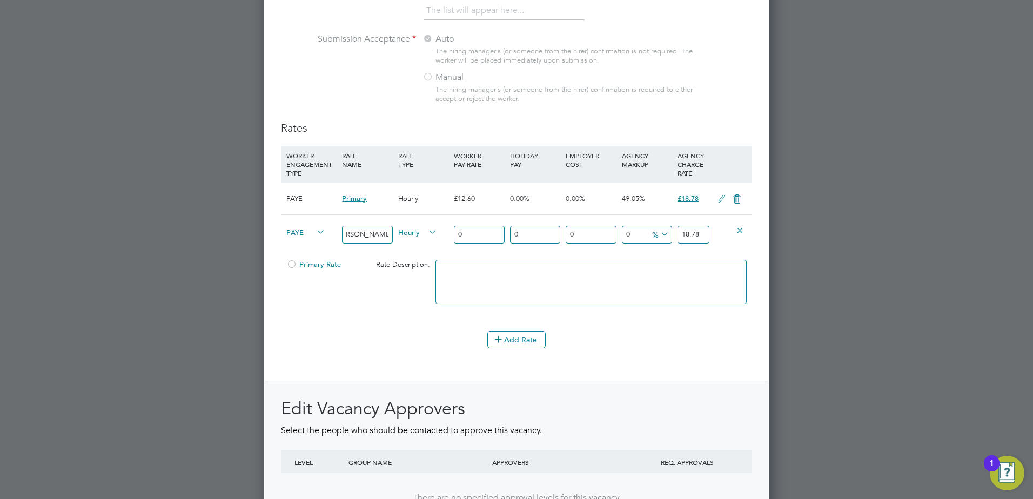
type input "[PERSON_NAME]"
click at [635, 359] on li "Add Rate" at bounding box center [516, 345] width 471 height 28
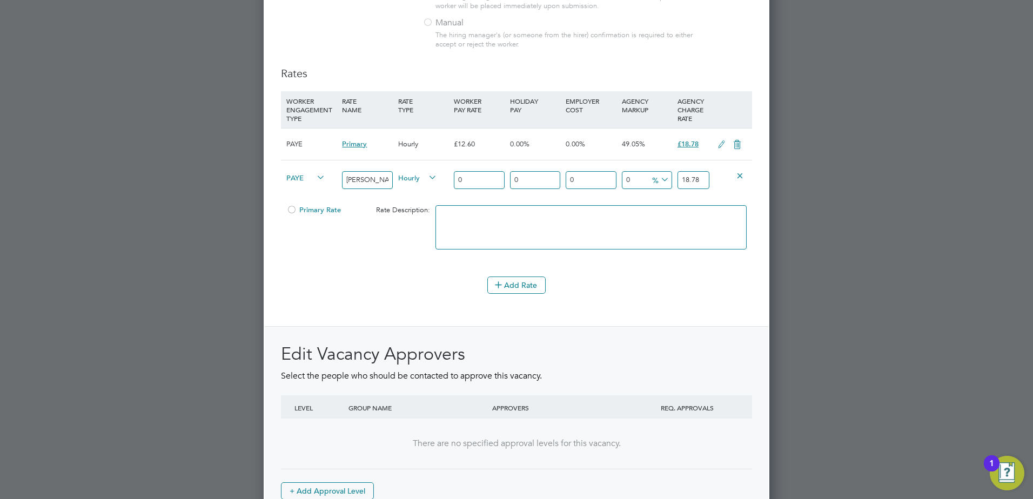
scroll to position [1293, 0]
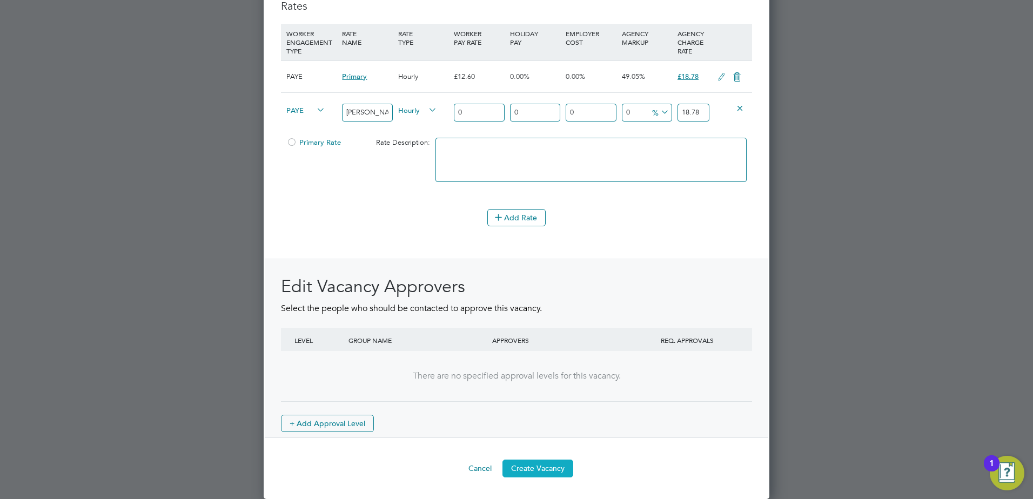
click at [539, 469] on button "Create Vacancy" at bounding box center [537, 468] width 71 height 17
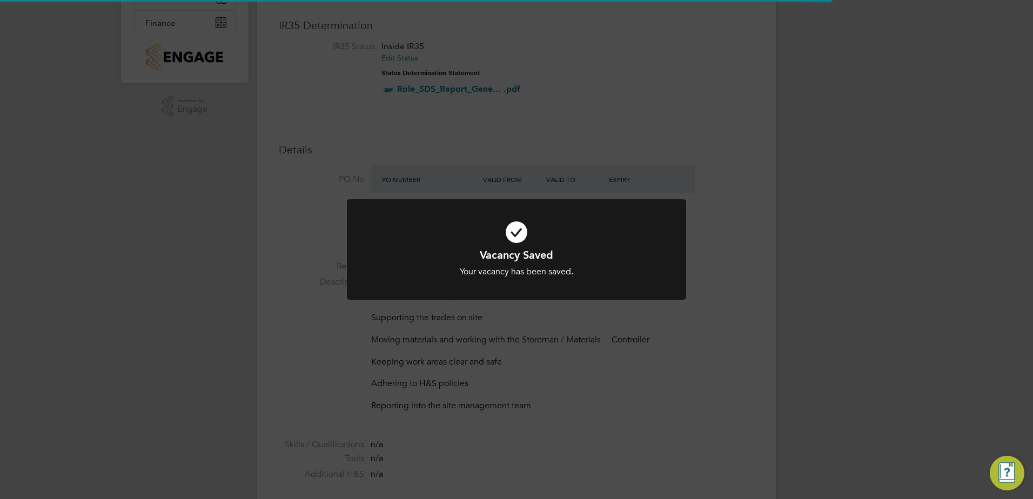
scroll to position [32, 76]
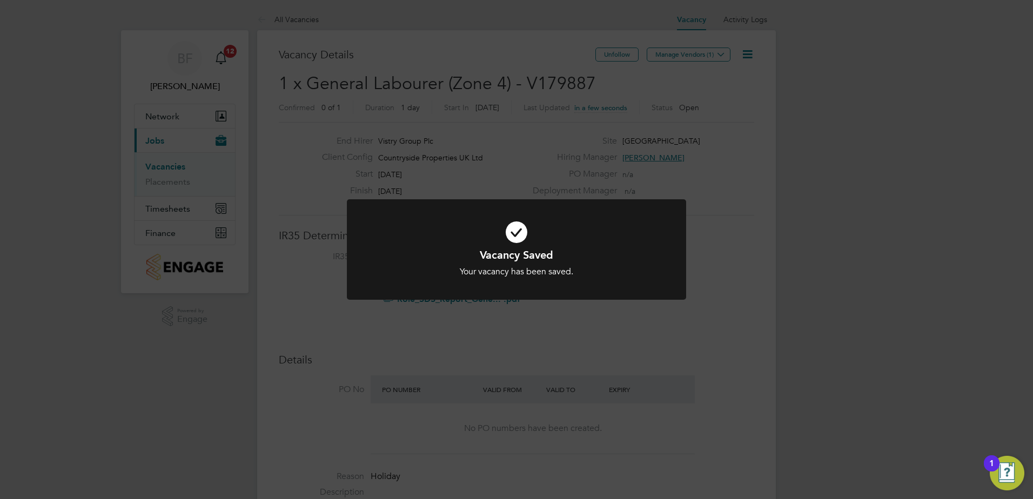
click at [614, 260] on h1 "Vacancy Saved" at bounding box center [516, 255] width 281 height 14
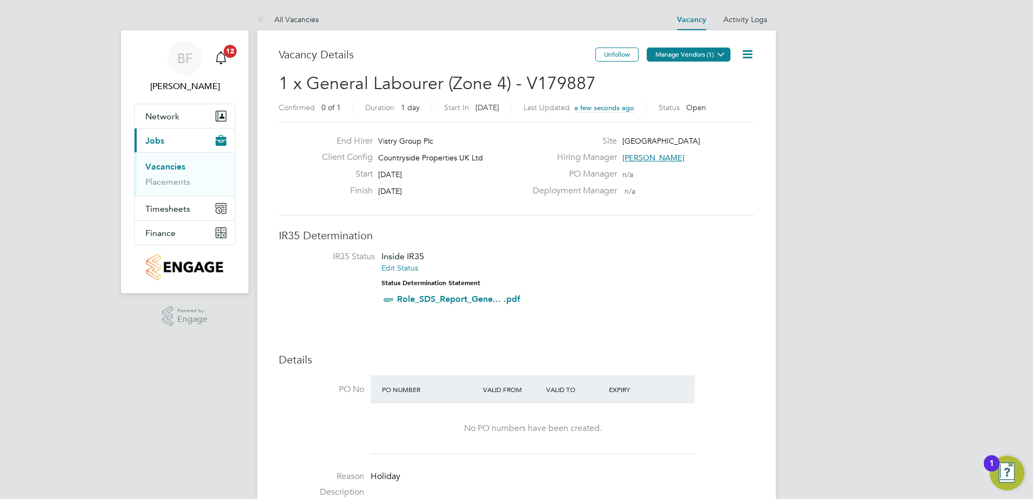
click at [685, 52] on button "Manage Vendors (1)" at bounding box center [688, 55] width 84 height 14
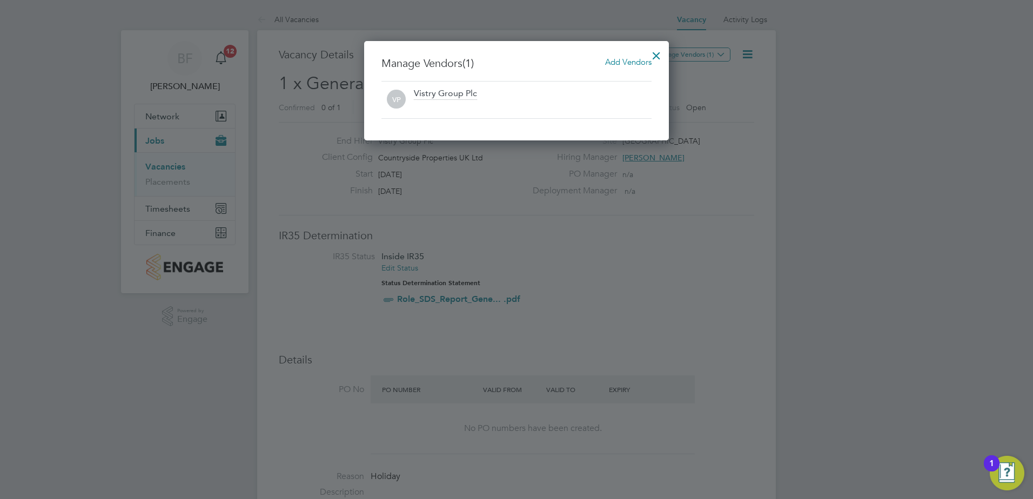
click at [625, 62] on span "Add Vendors" at bounding box center [628, 62] width 46 height 10
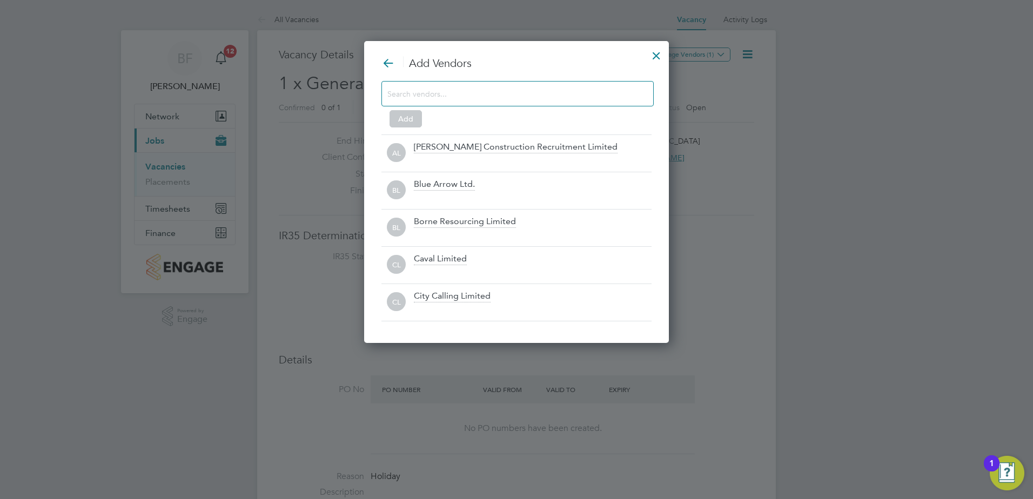
click at [486, 93] on input at bounding box center [508, 93] width 243 height 14
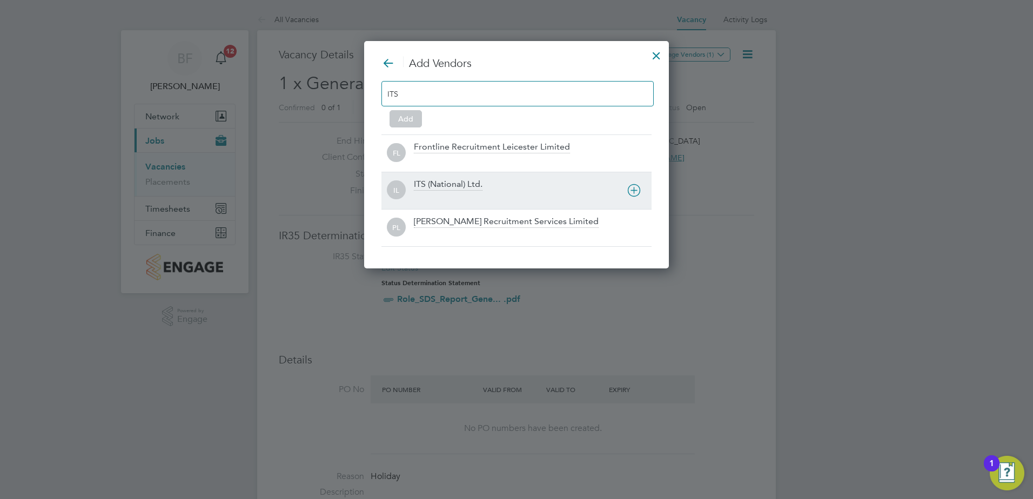
type input "ITS"
click at [456, 180] on div "ITS (National) Ltd." at bounding box center [448, 185] width 69 height 12
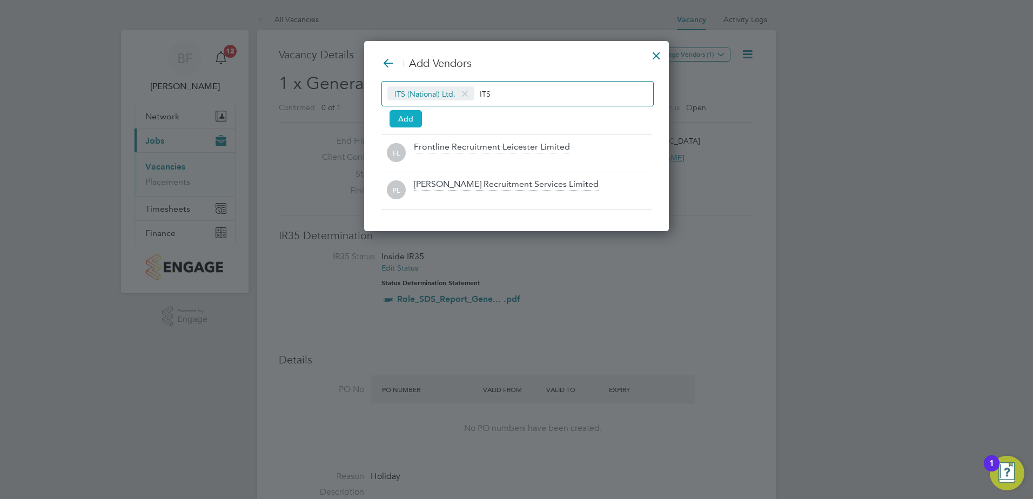
click at [406, 115] on button "Add" at bounding box center [405, 118] width 32 height 17
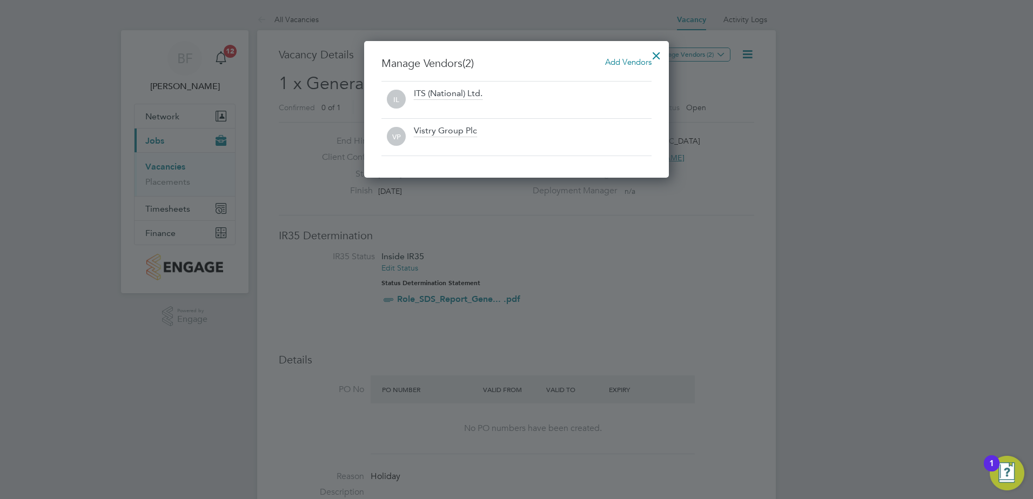
click at [655, 55] on div at bounding box center [655, 52] width 19 height 19
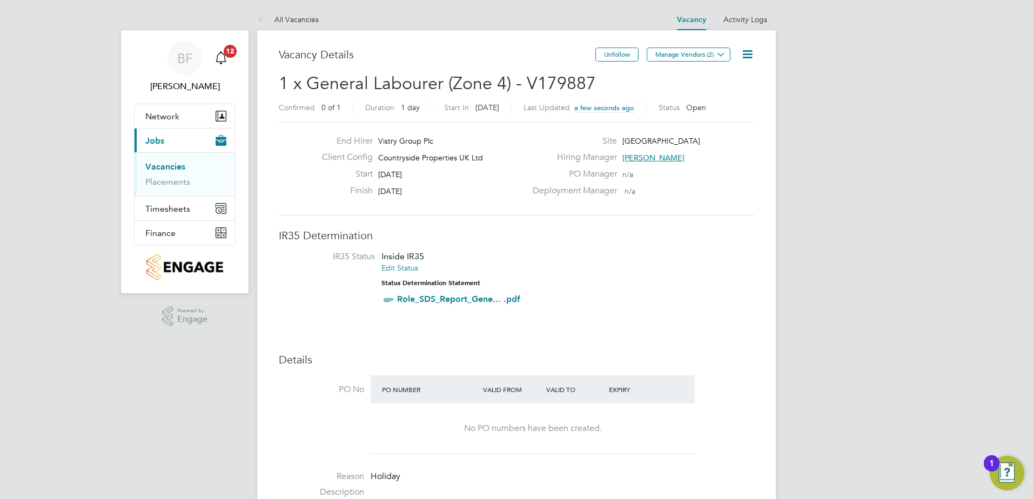
click at [160, 167] on link "Vacancies" at bounding box center [165, 166] width 40 height 10
